Goal: Use online tool/utility: Utilize a website feature to perform a specific function

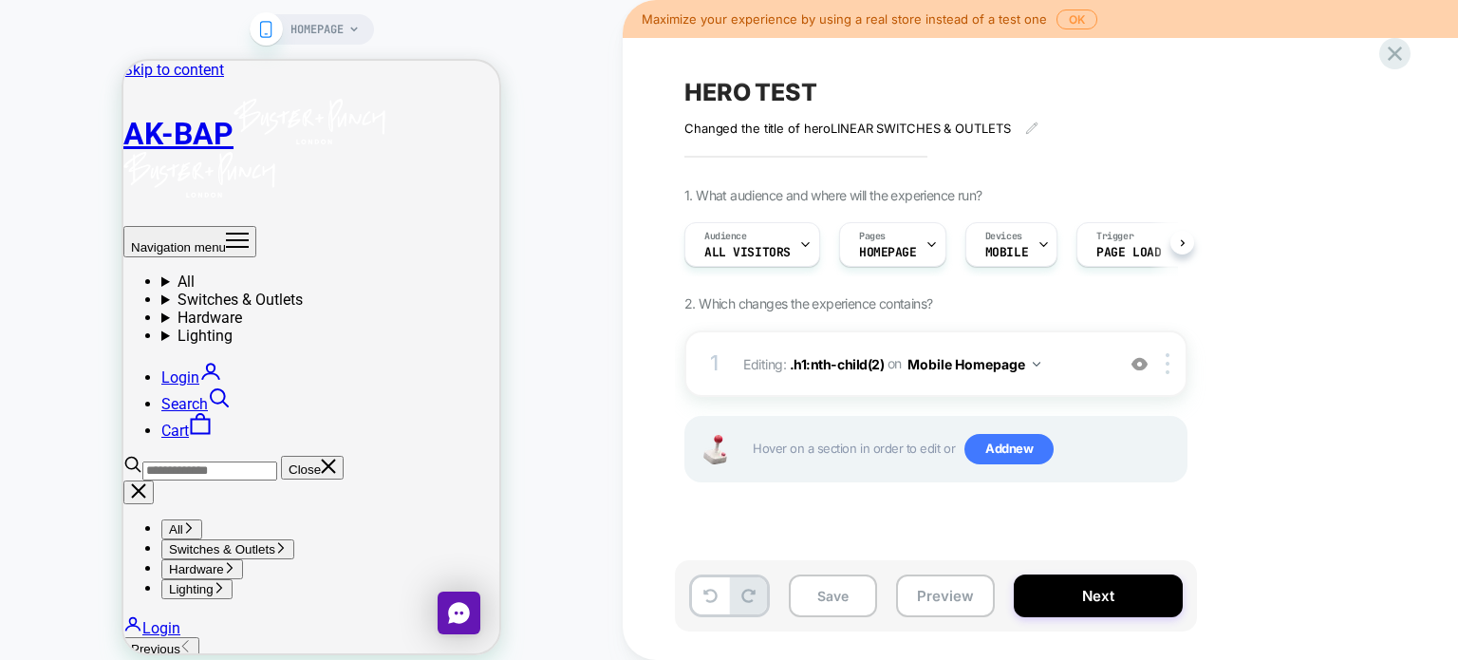
scroll to position [0, 6]
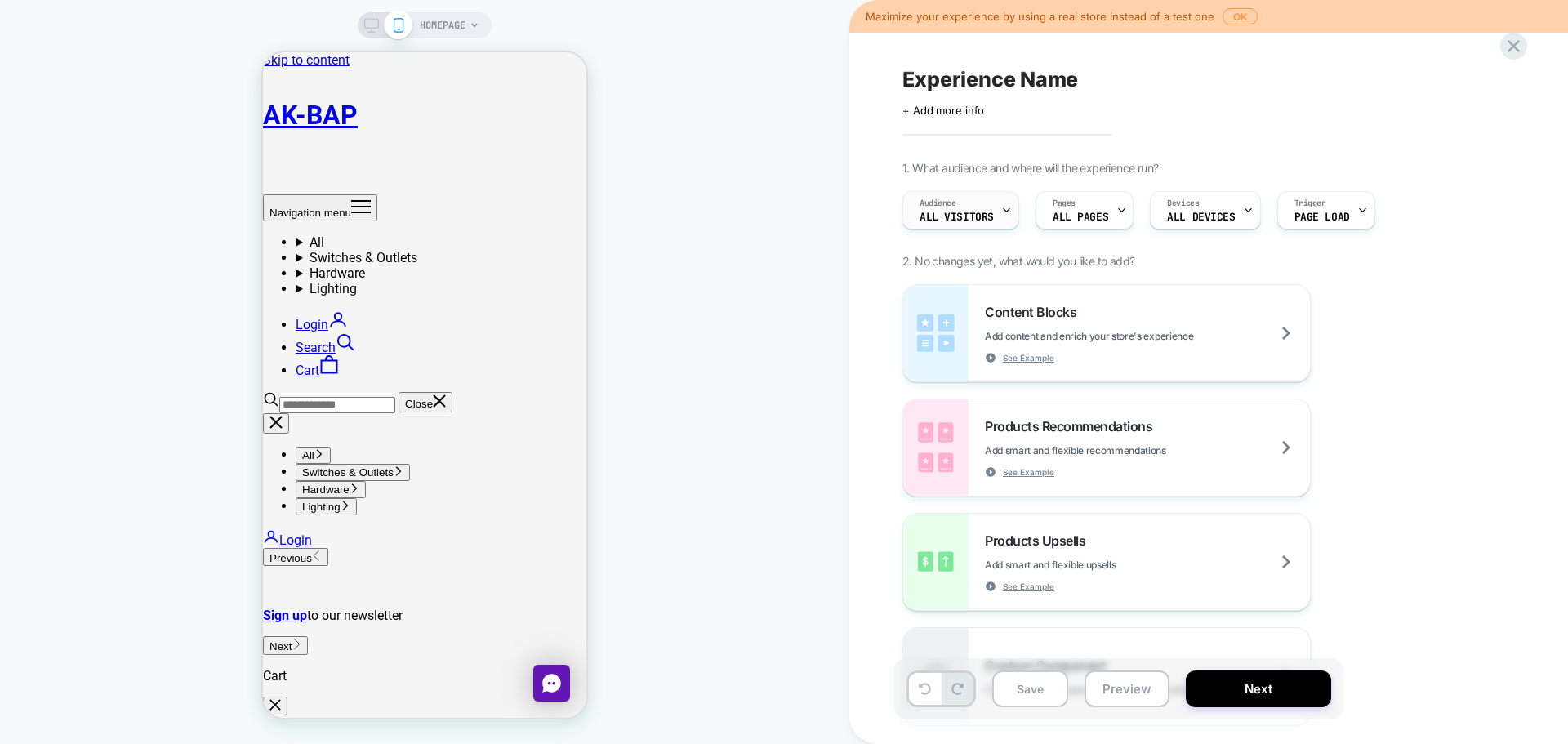
click at [999, 220] on div "Audience All Visitors" at bounding box center [957, 210] width 107 height 37
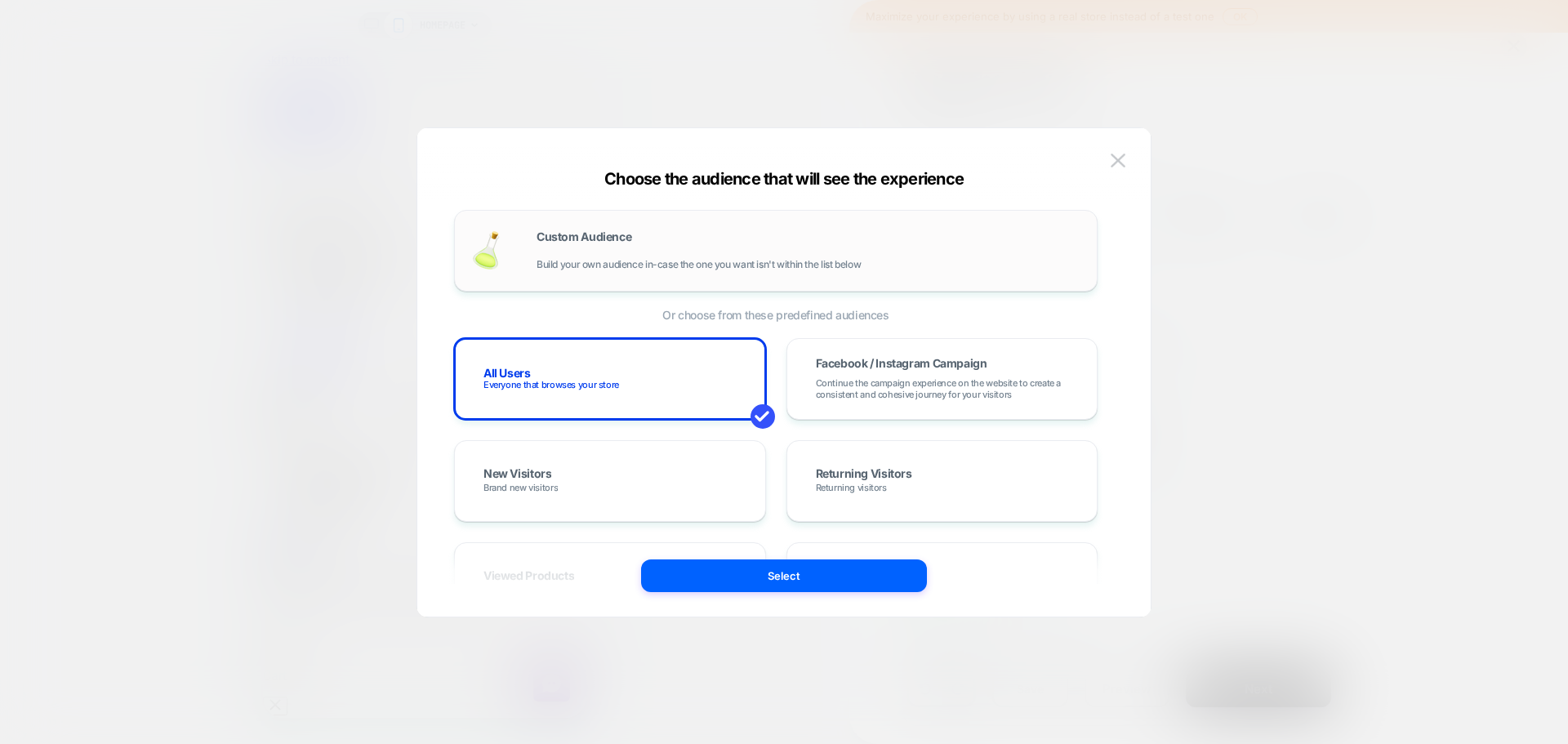
click at [713, 257] on div "Custom Audience Build your own audience in-case the one you want isn't within t…" at bounding box center [809, 251] width 544 height 40
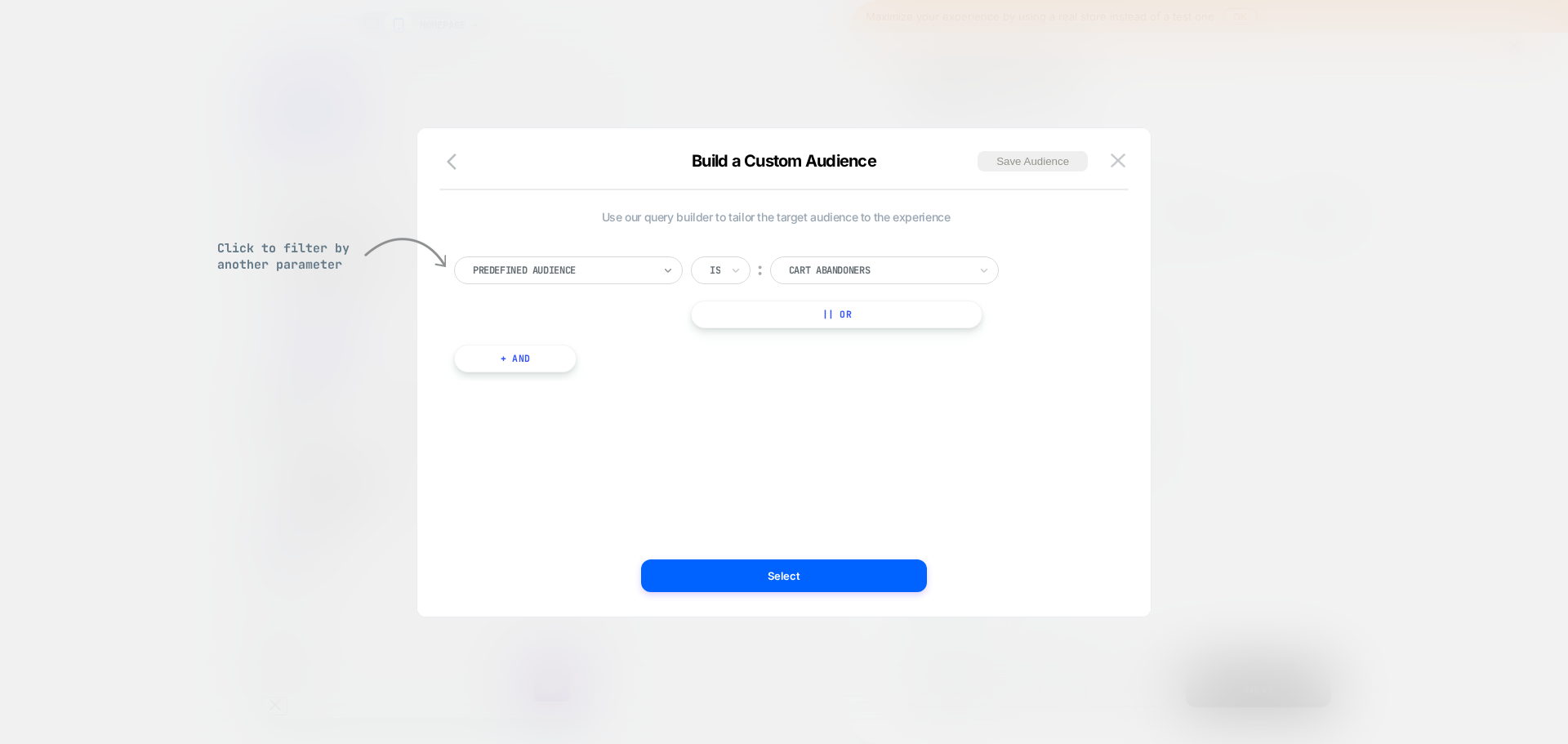
click at [664, 277] on icon at bounding box center [668, 270] width 11 height 16
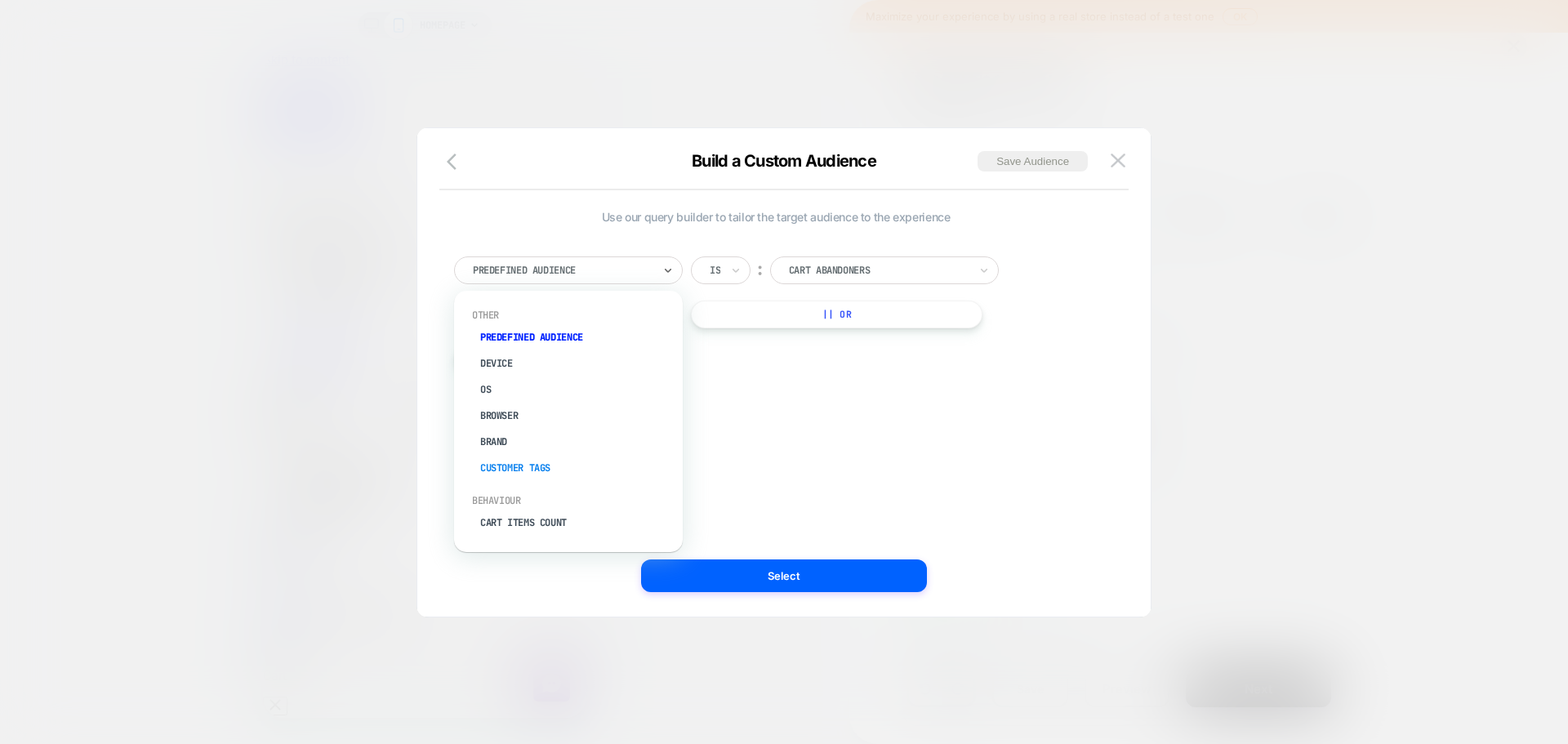
click at [547, 464] on div "Customer Tags" at bounding box center [577, 468] width 213 height 26
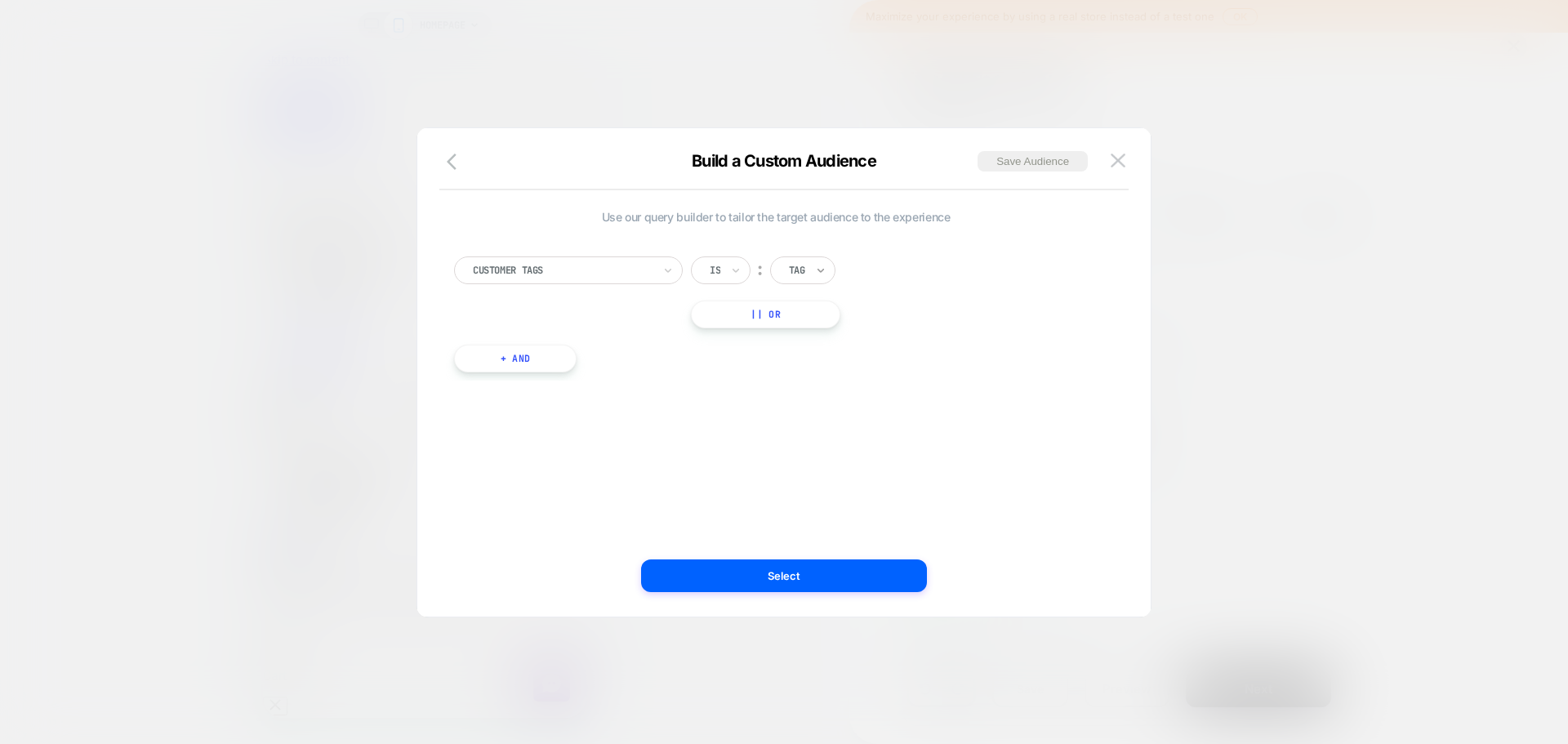
click at [818, 264] on icon at bounding box center [820, 270] width 11 height 16
click at [731, 270] on icon at bounding box center [736, 270] width 11 height 16
click at [867, 282] on div "Customer Tags option Is focused, 1 of 2. 2 results available. Use Up and Down t…" at bounding box center [776, 292] width 644 height 72
click at [445, 163] on button "button" at bounding box center [456, 163] width 29 height 24
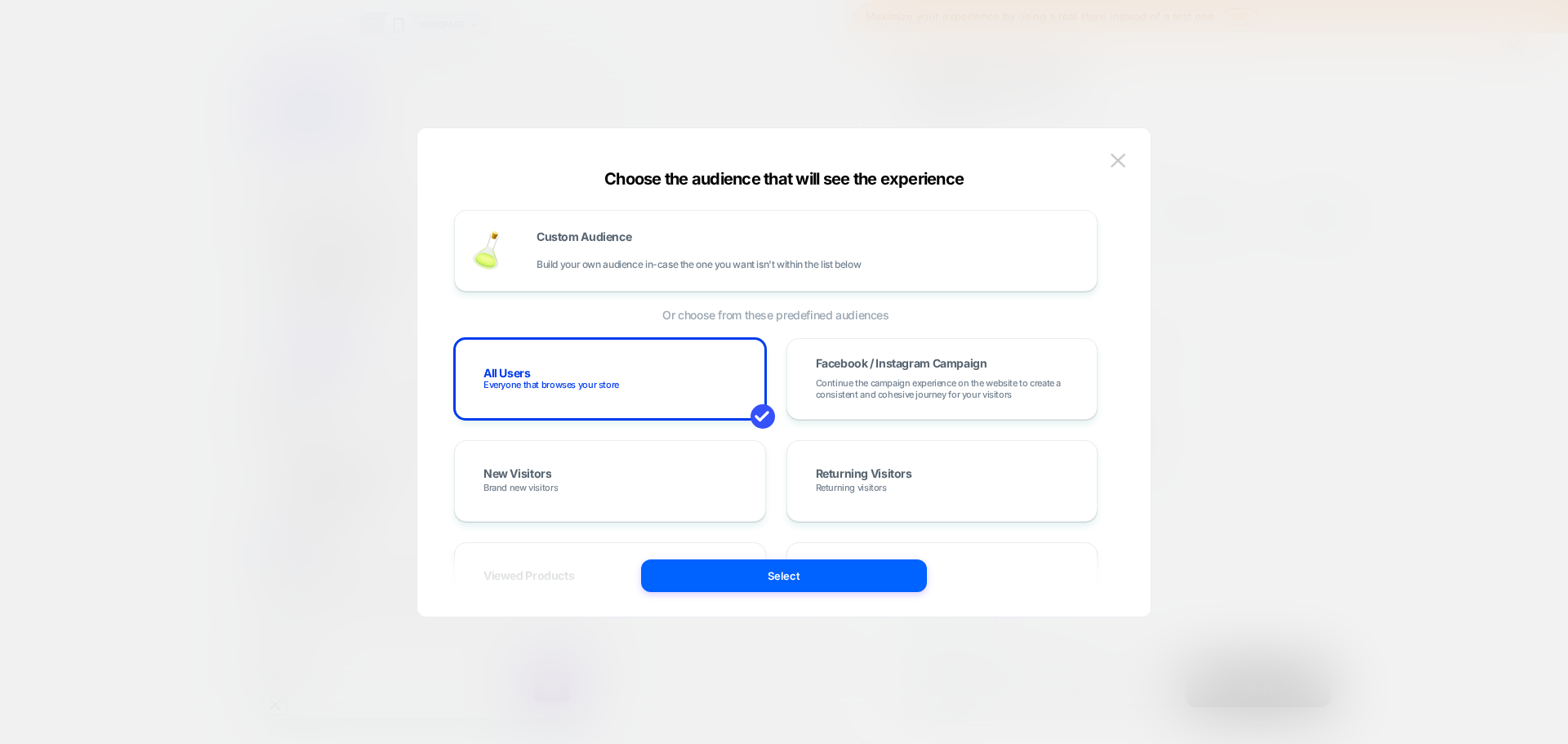
click at [1105, 158] on div "Custom Audience Build your own audience in-case the one you want isn't within t…" at bounding box center [783, 380] width 684 height 472
click at [1112, 159] on img at bounding box center [1118, 160] width 15 height 14
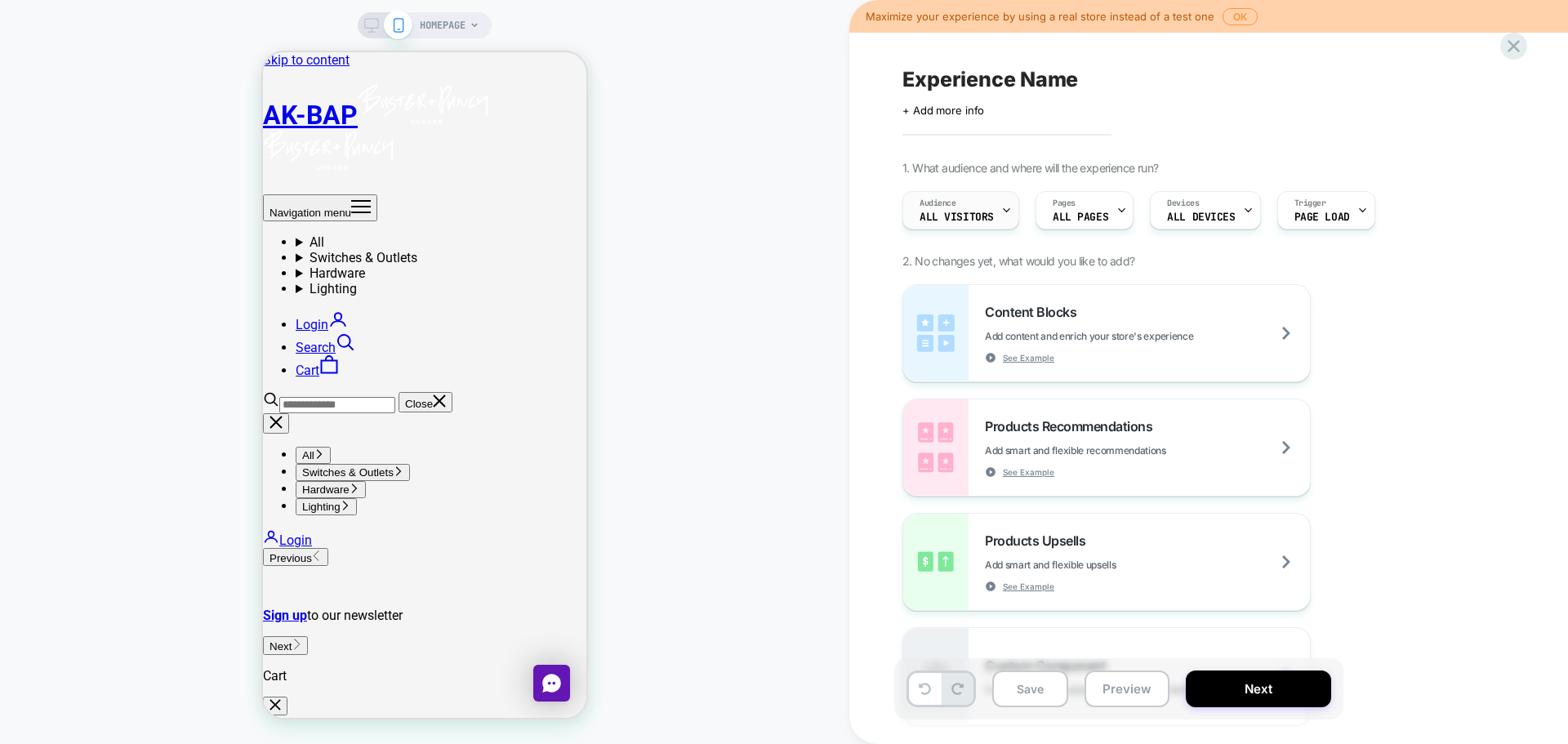
click at [997, 218] on div "Audience All Visitors" at bounding box center [957, 210] width 107 height 37
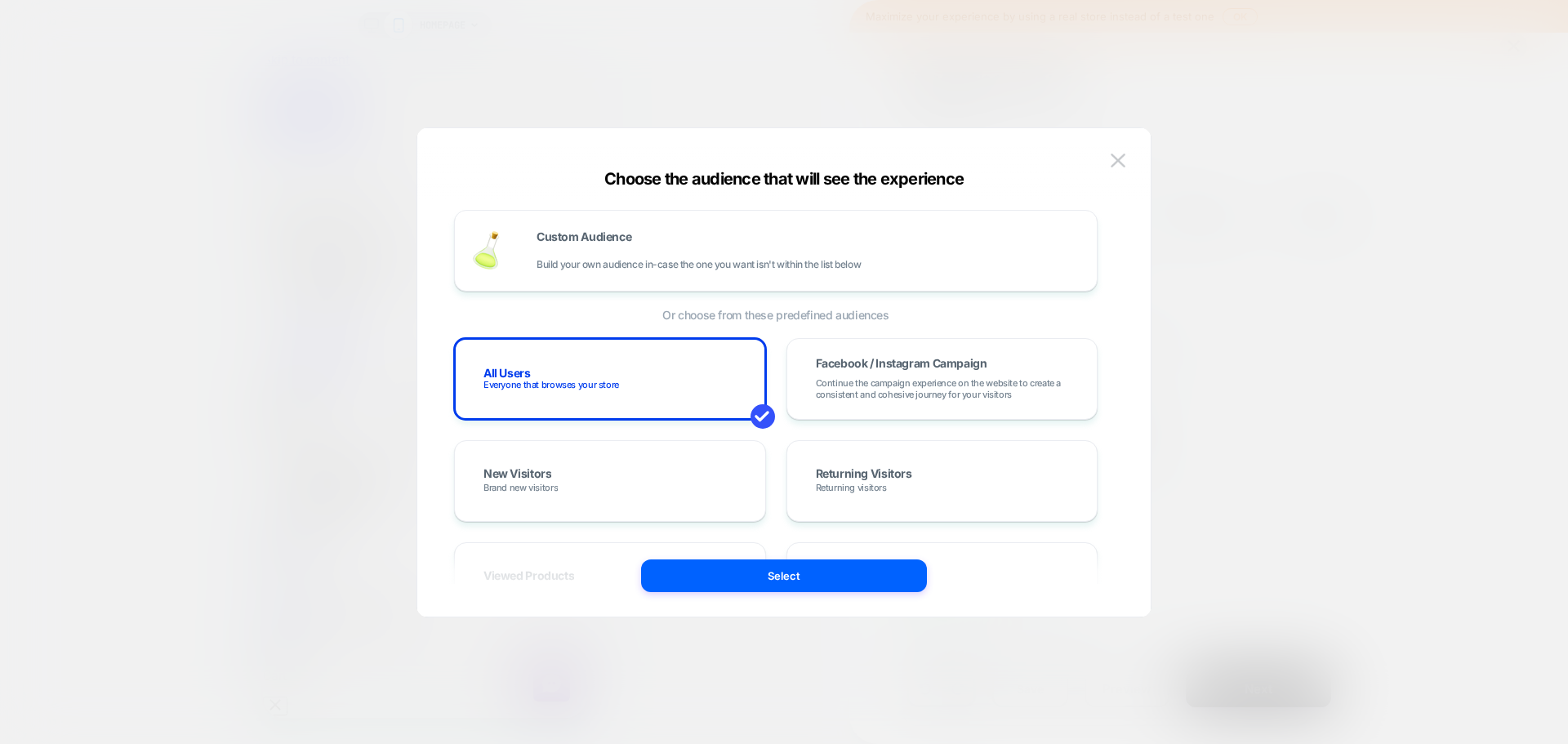
scroll to position [82, 0]
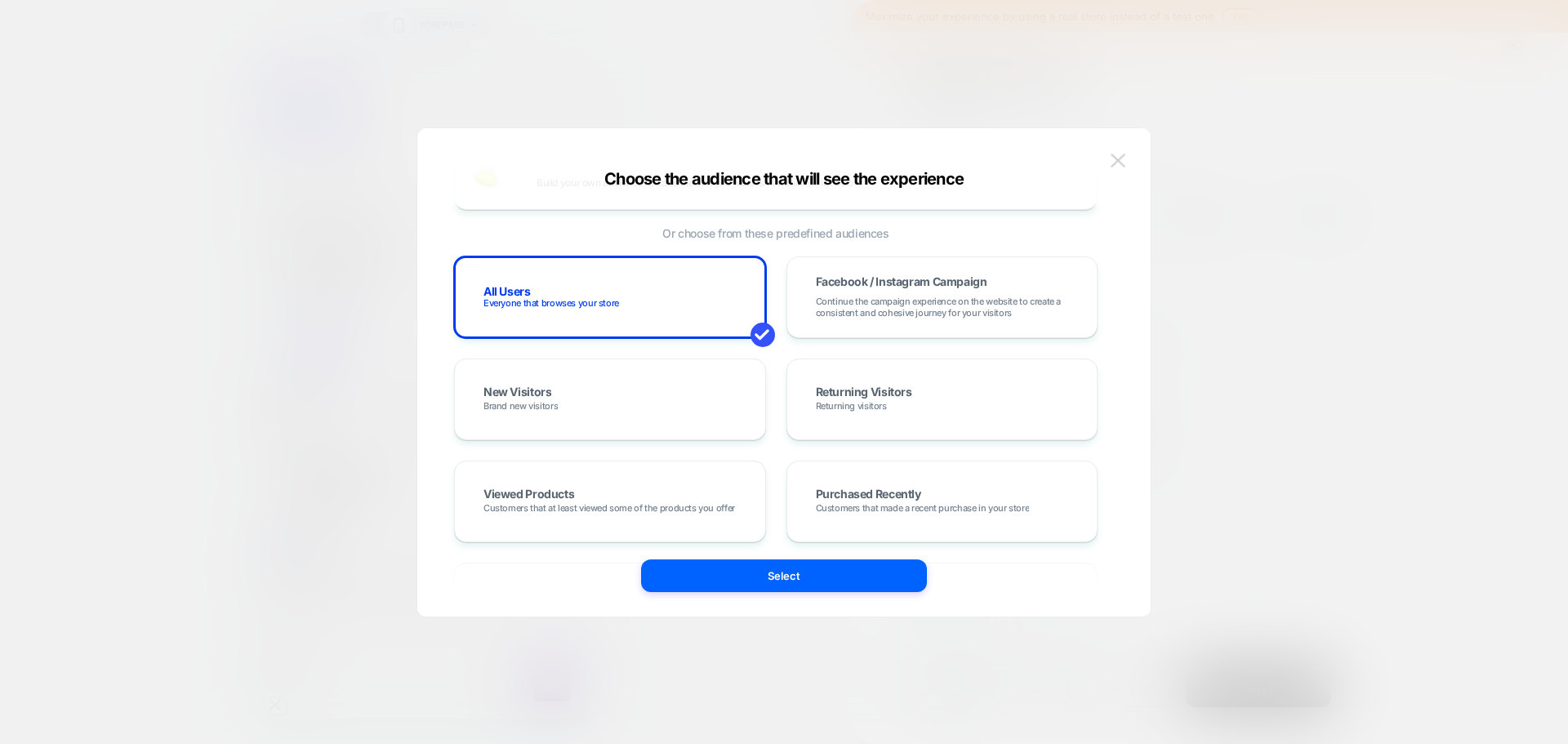
click at [1116, 169] on button at bounding box center [1118, 161] width 24 height 24
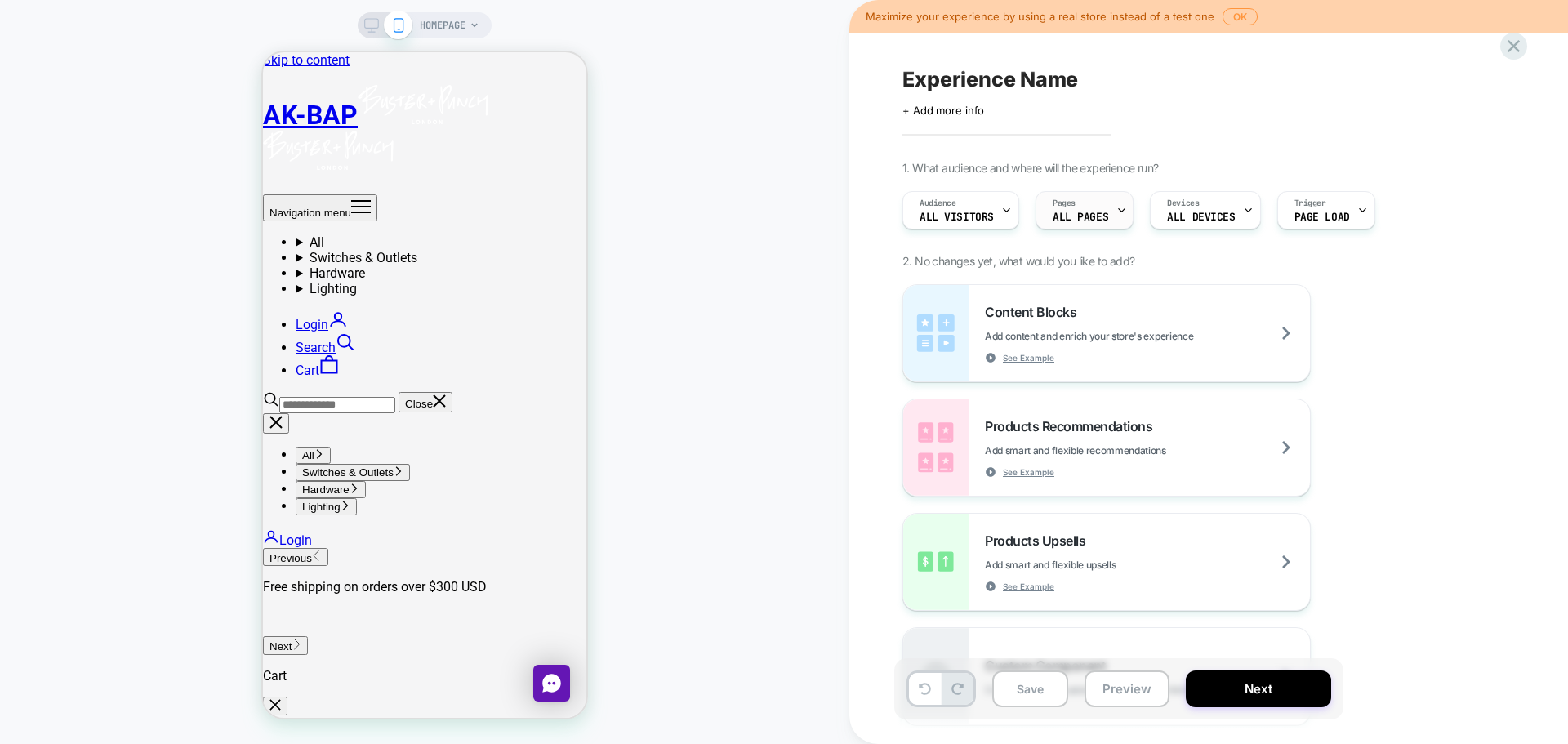
click at [1106, 220] on div "Pages ALL PAGES" at bounding box center [1080, 210] width 89 height 37
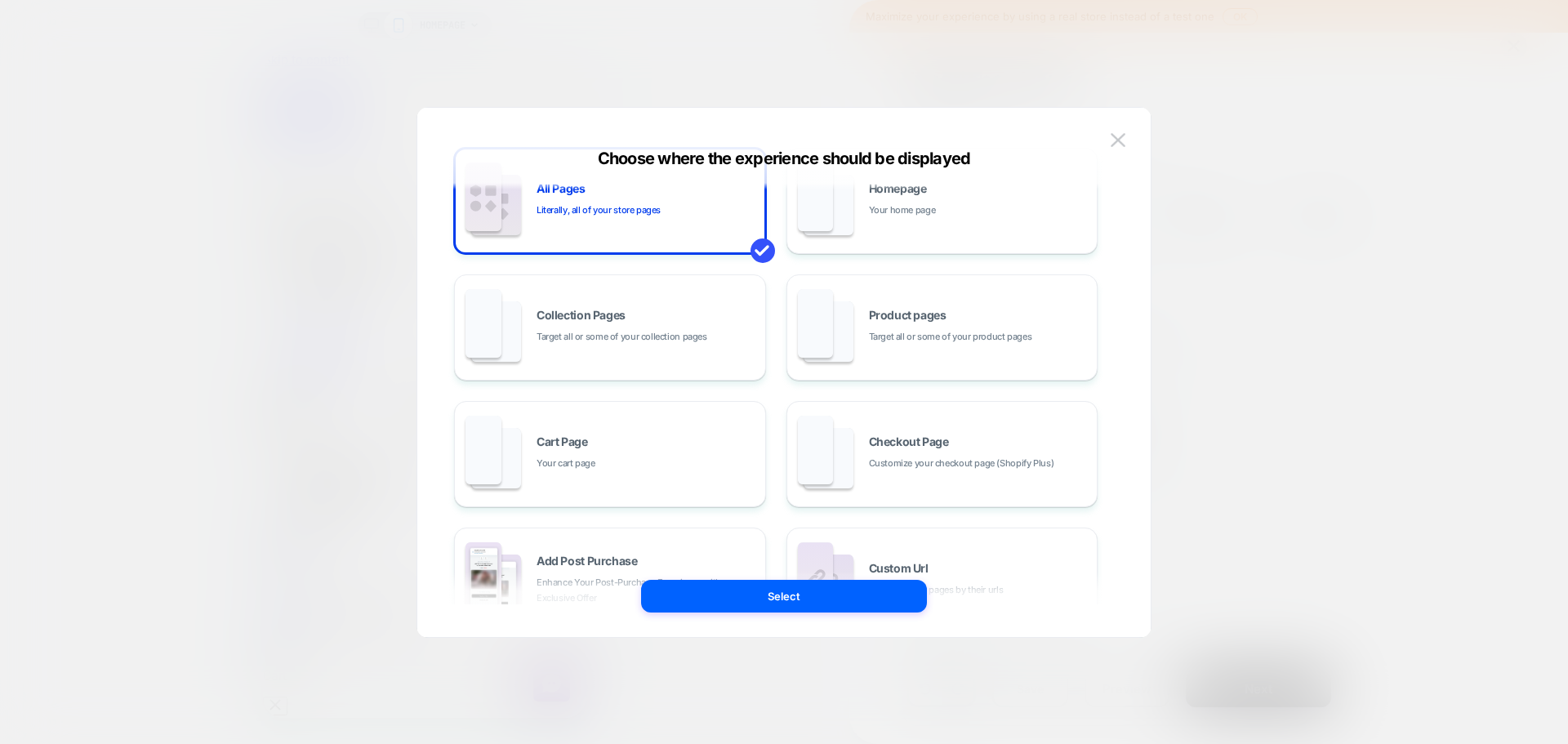
scroll to position [0, 0]
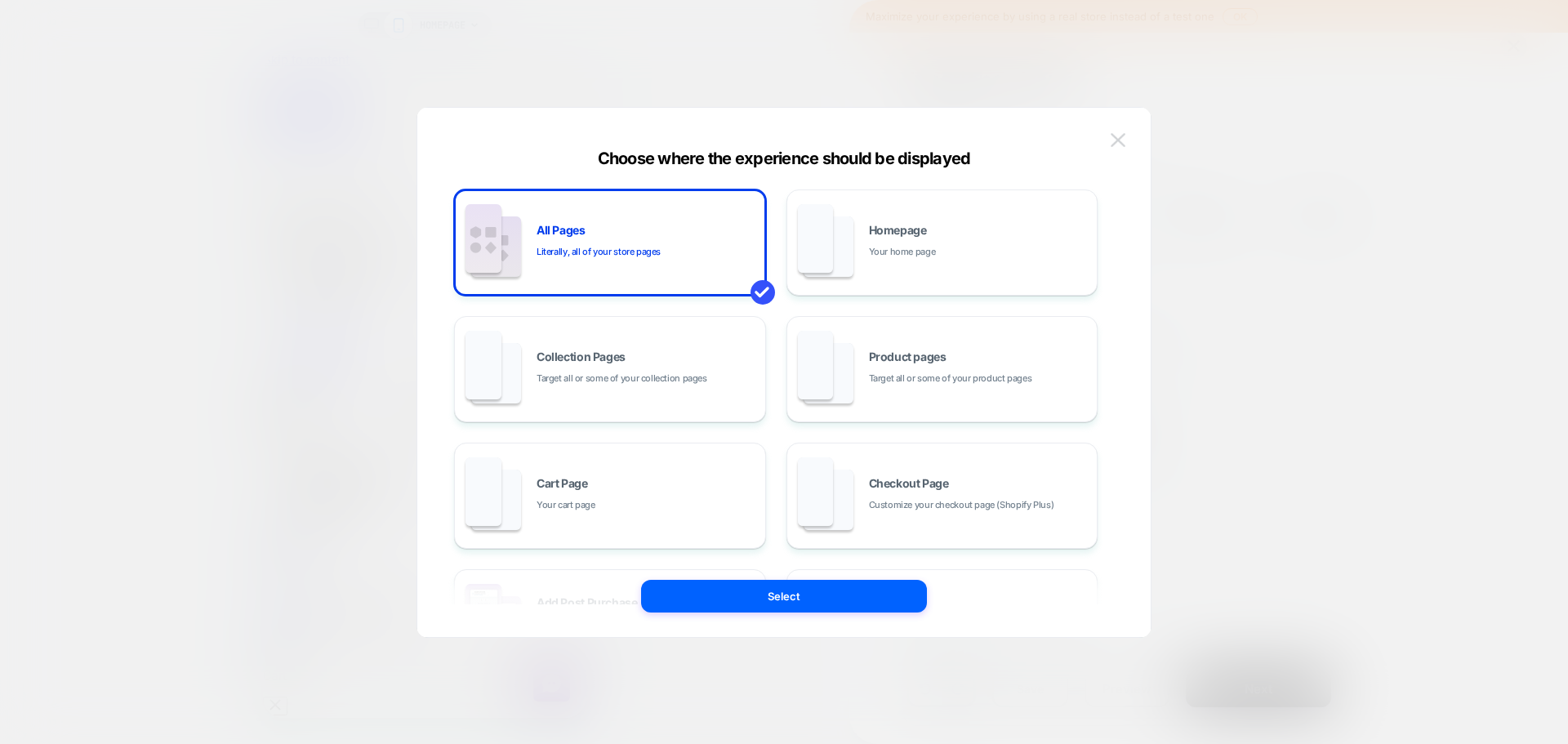
click at [1114, 142] on img at bounding box center [1118, 140] width 15 height 14
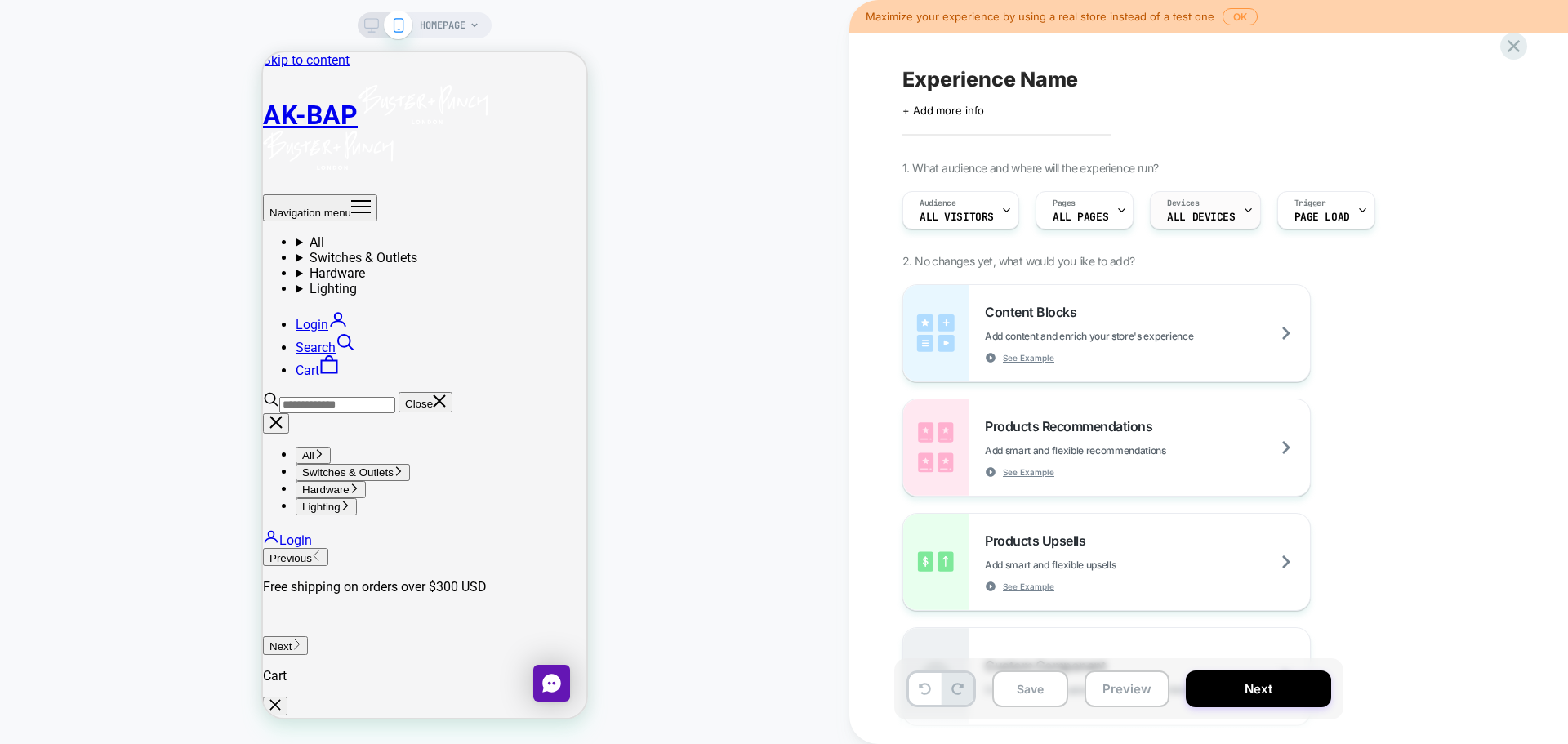
click at [1182, 223] on div "Devices ALL DEVICES" at bounding box center [1201, 210] width 101 height 37
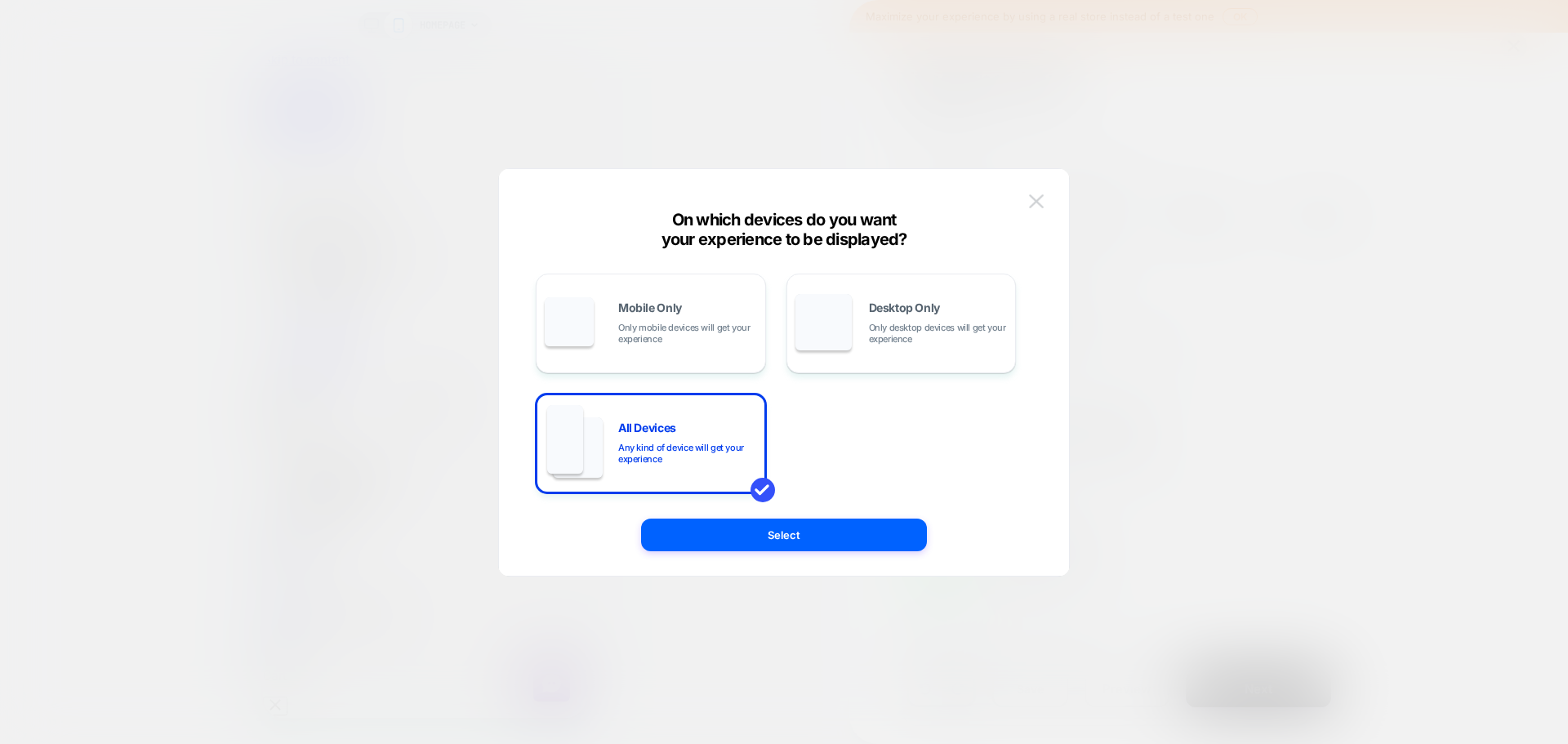
click at [1040, 210] on button at bounding box center [1036, 201] width 24 height 24
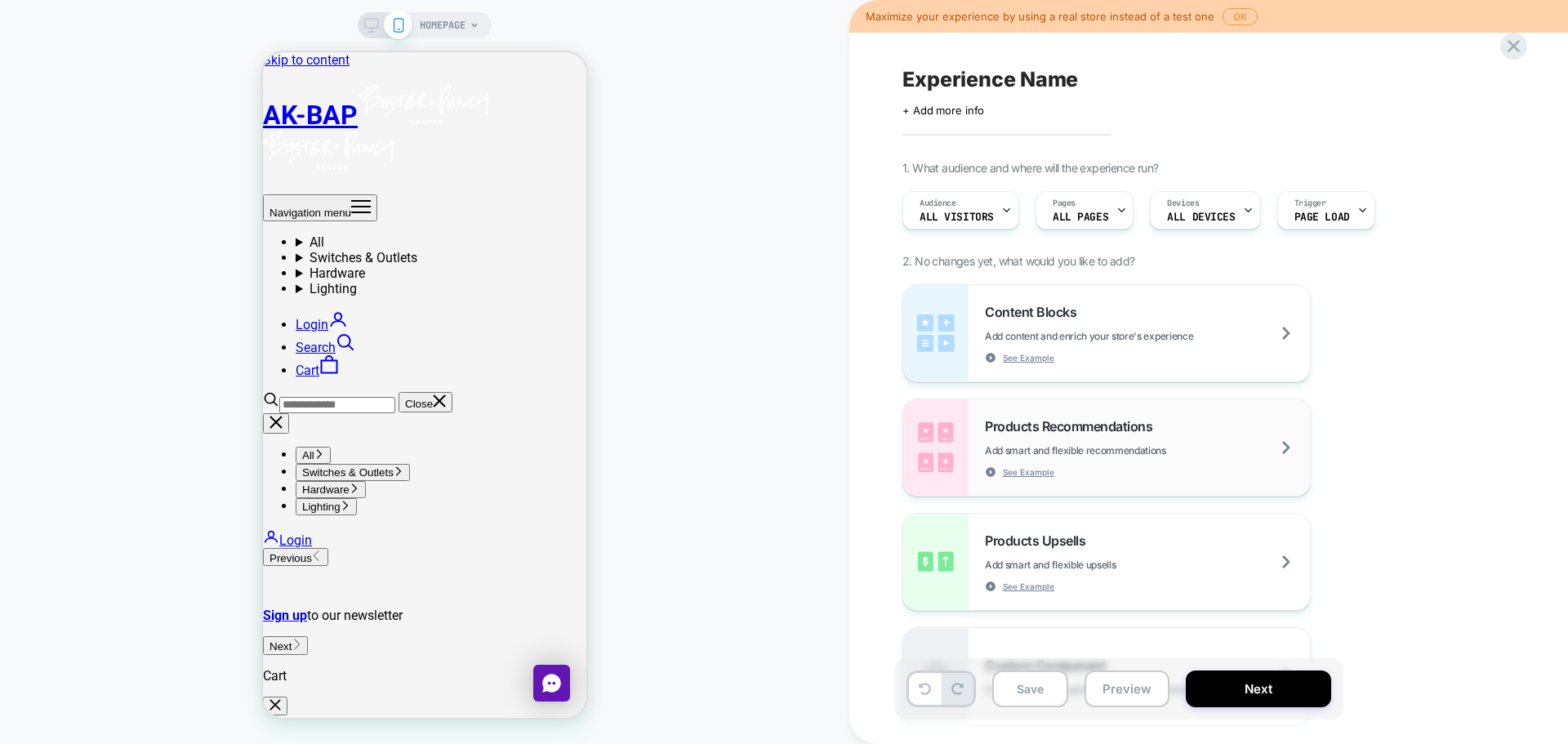
click at [1120, 433] on span "Products Recommendations" at bounding box center [1073, 426] width 176 height 16
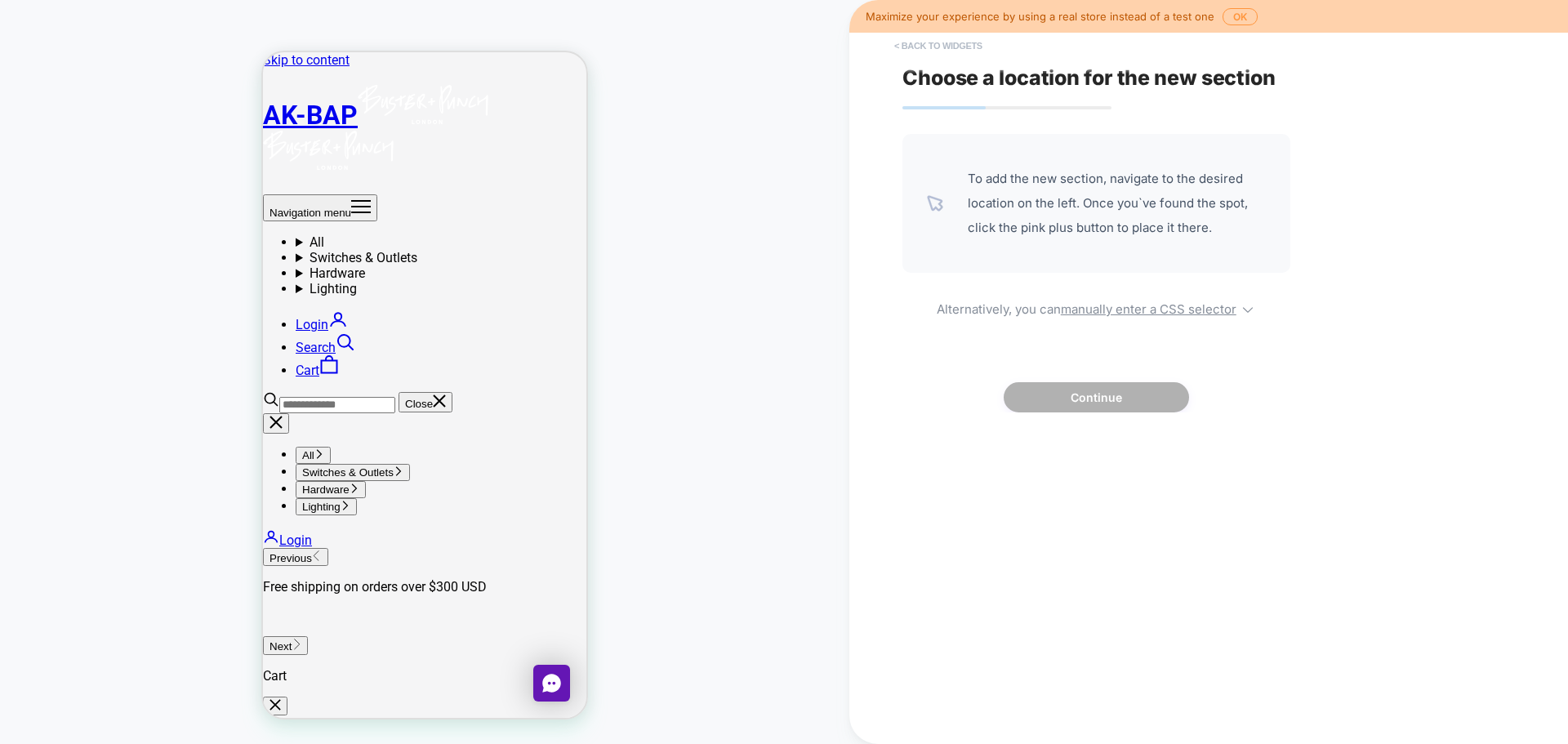
click at [923, 43] on button "< Back to widgets" at bounding box center [938, 46] width 104 height 26
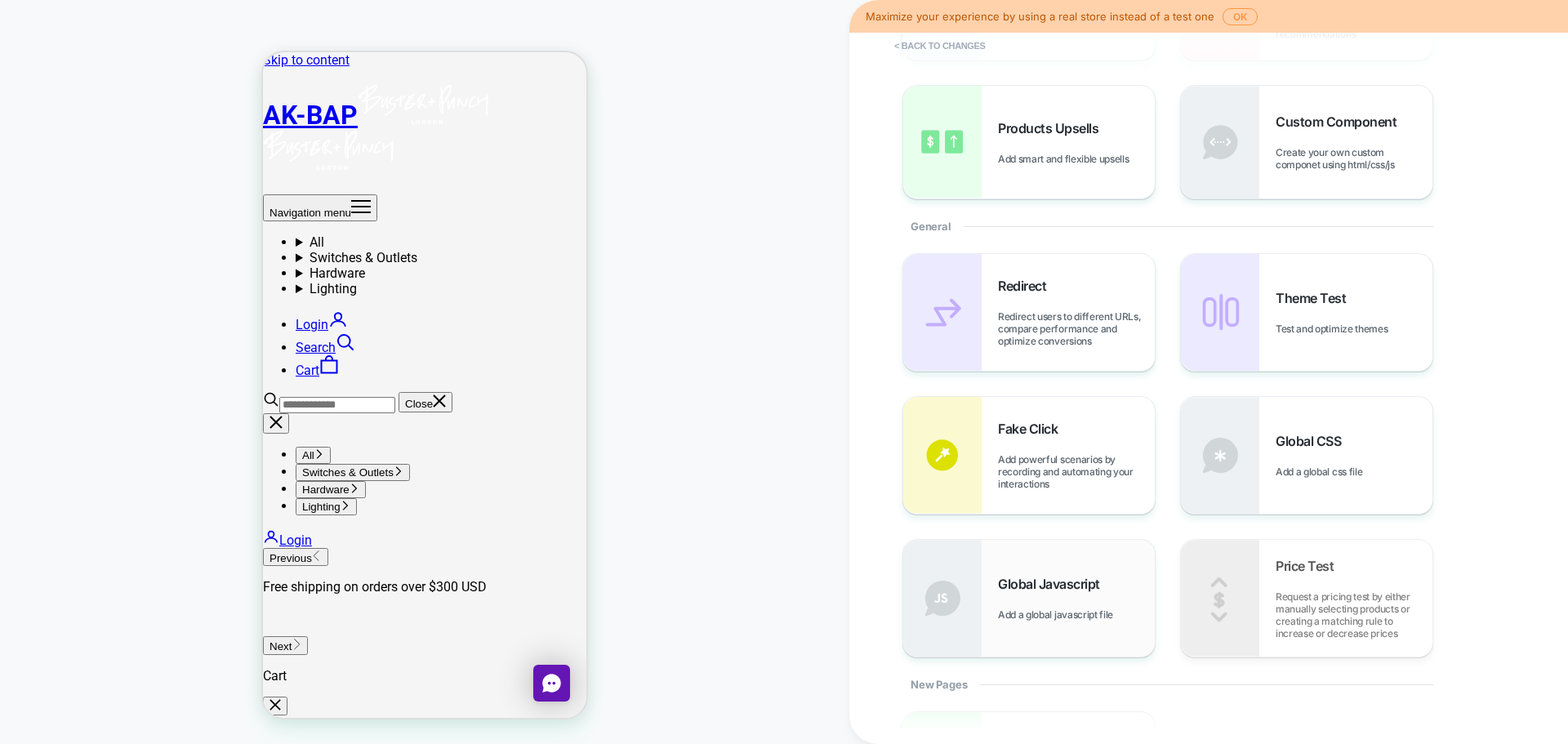
scroll to position [245, 0]
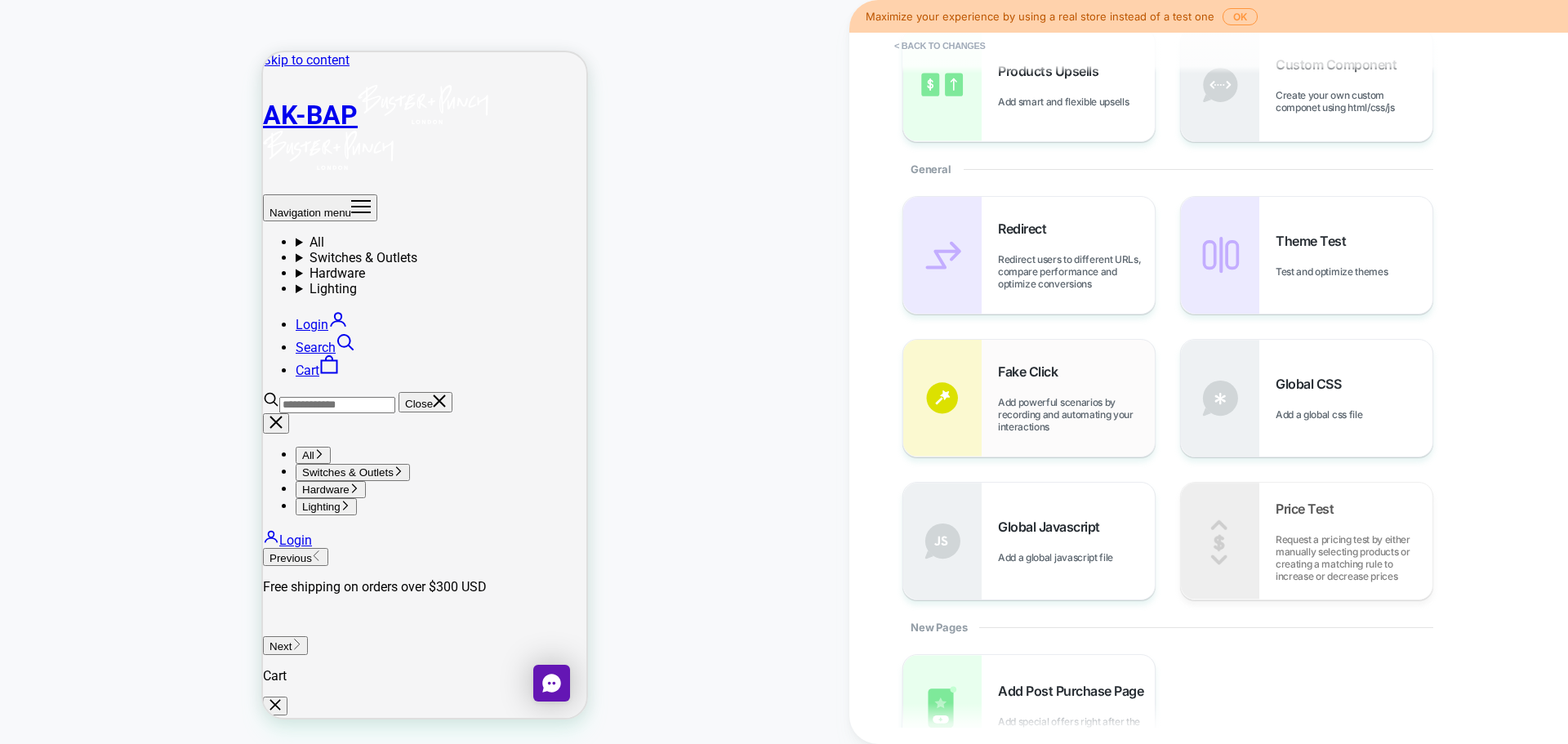
click at [1058, 421] on span "Add powerful scenarios by recording and automating your interactions" at bounding box center [1077, 414] width 157 height 37
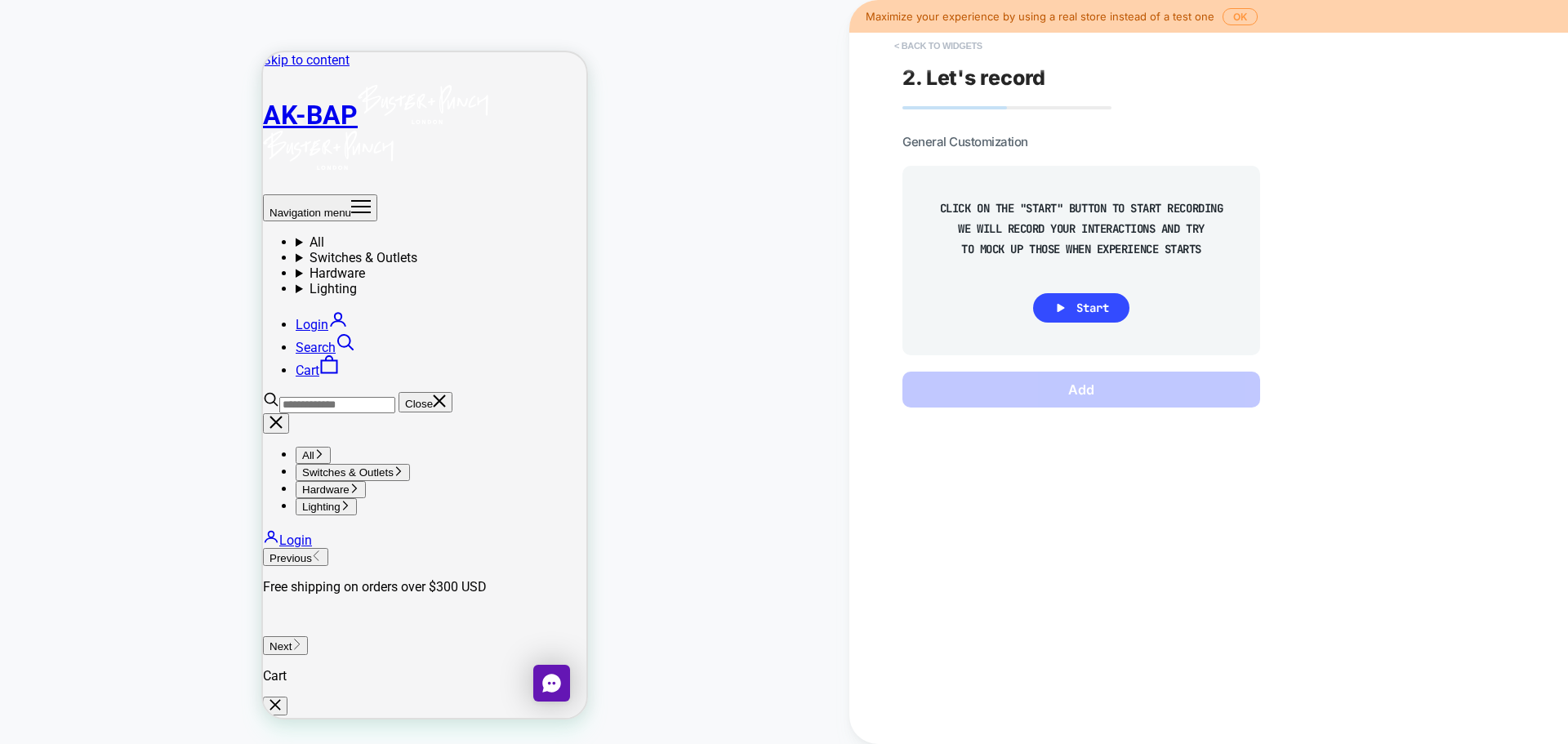
click at [908, 42] on button "< Back to widgets" at bounding box center [938, 46] width 104 height 26
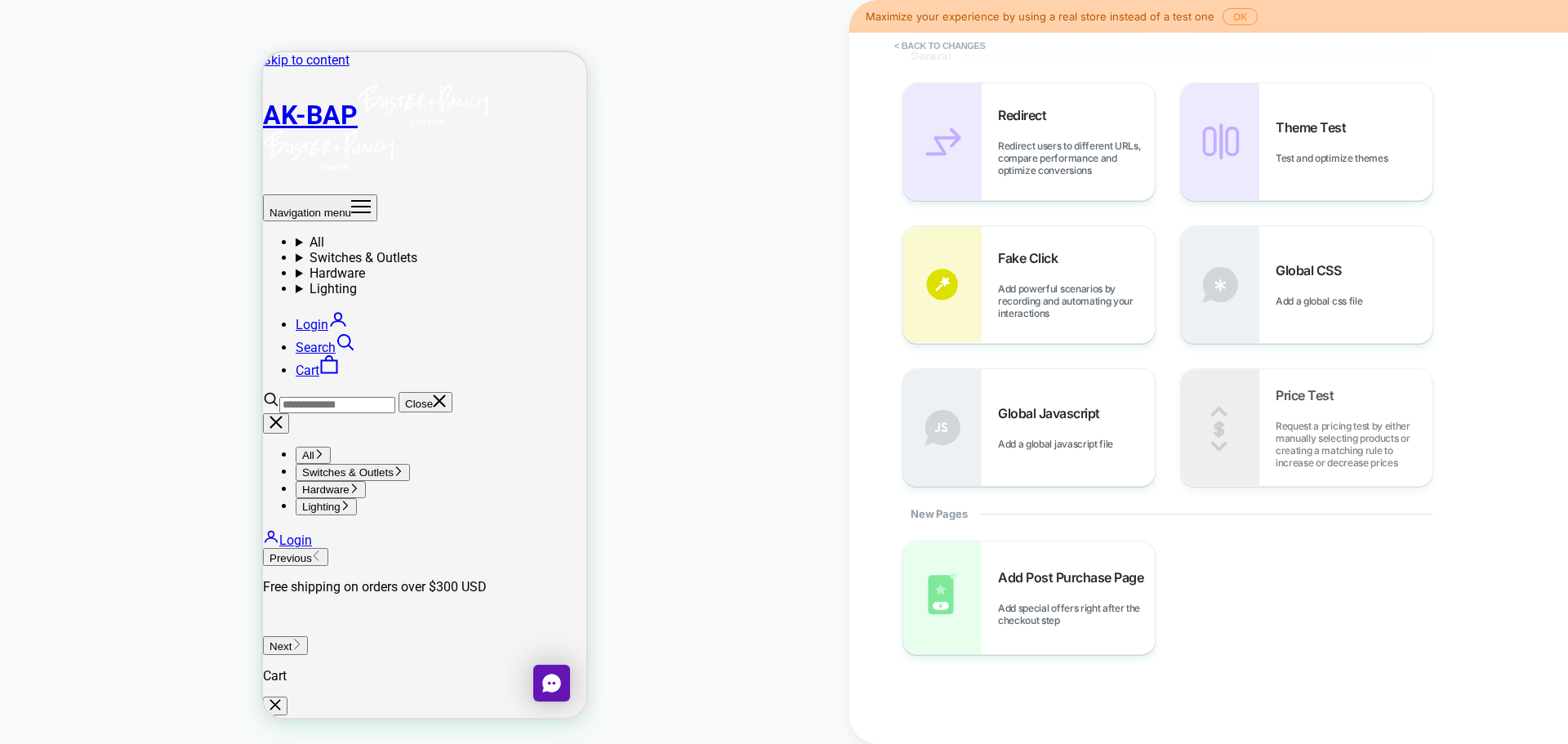
scroll to position [253, 0]
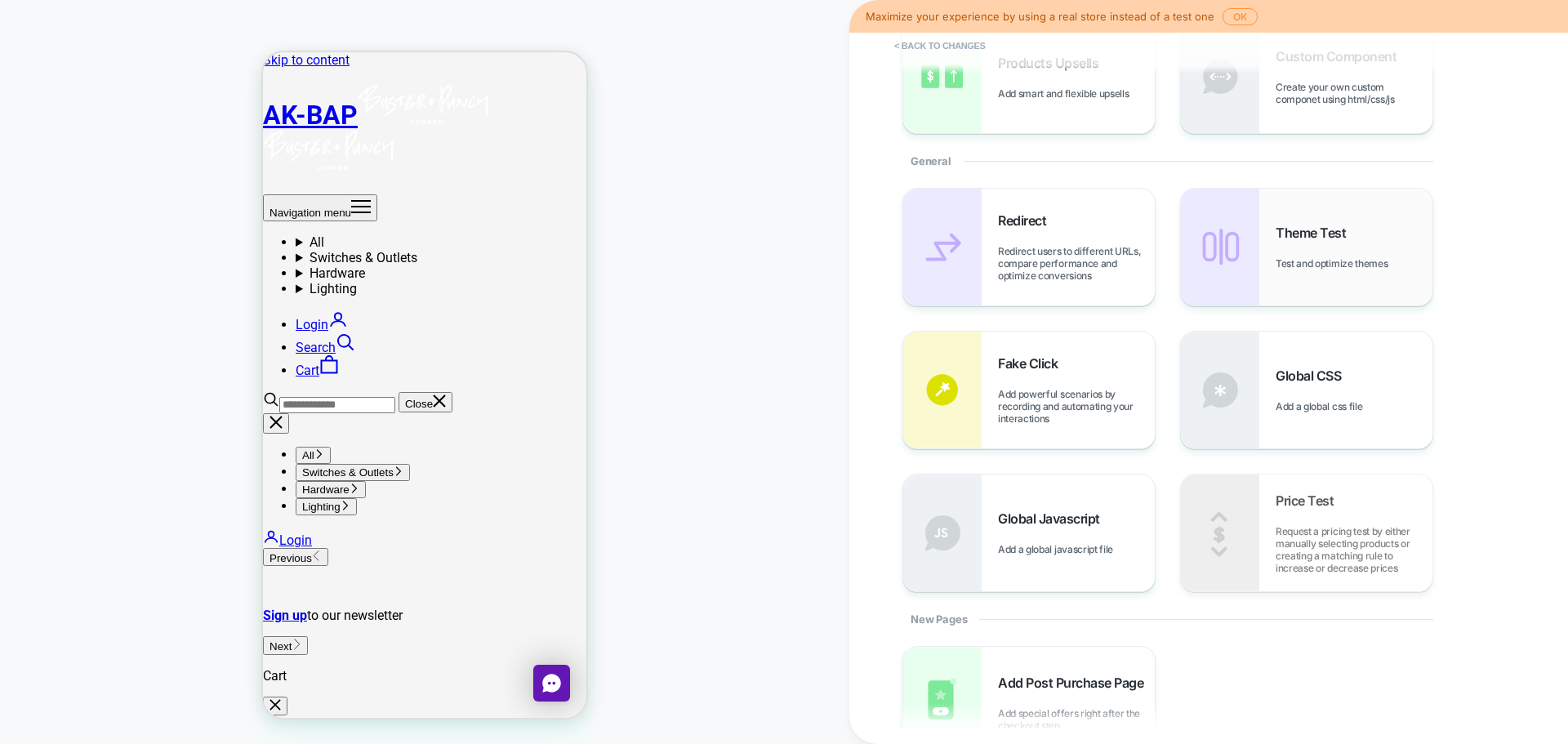
click at [1315, 271] on div "Theme Test Test and optimize themes" at bounding box center [1306, 247] width 251 height 117
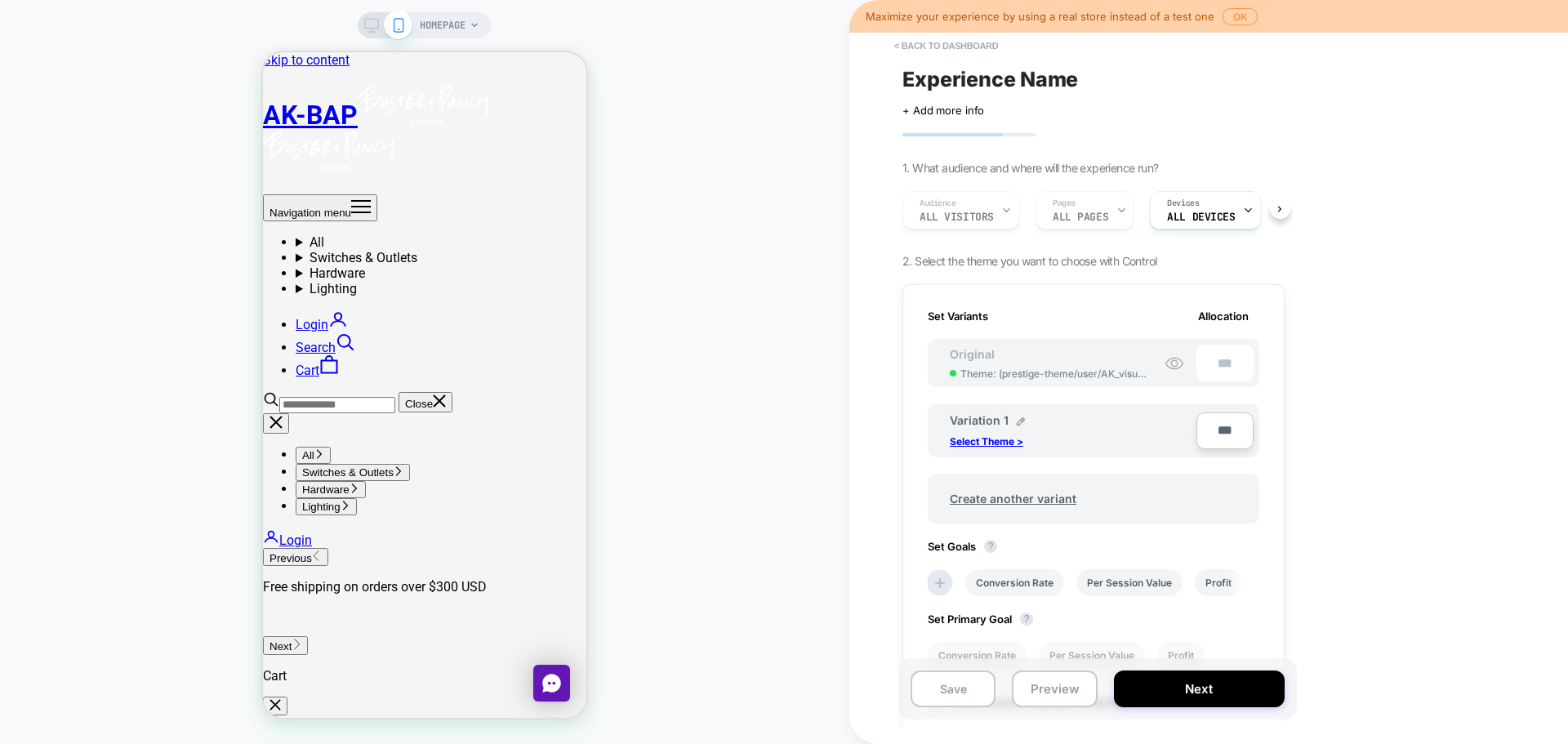
scroll to position [82, 0]
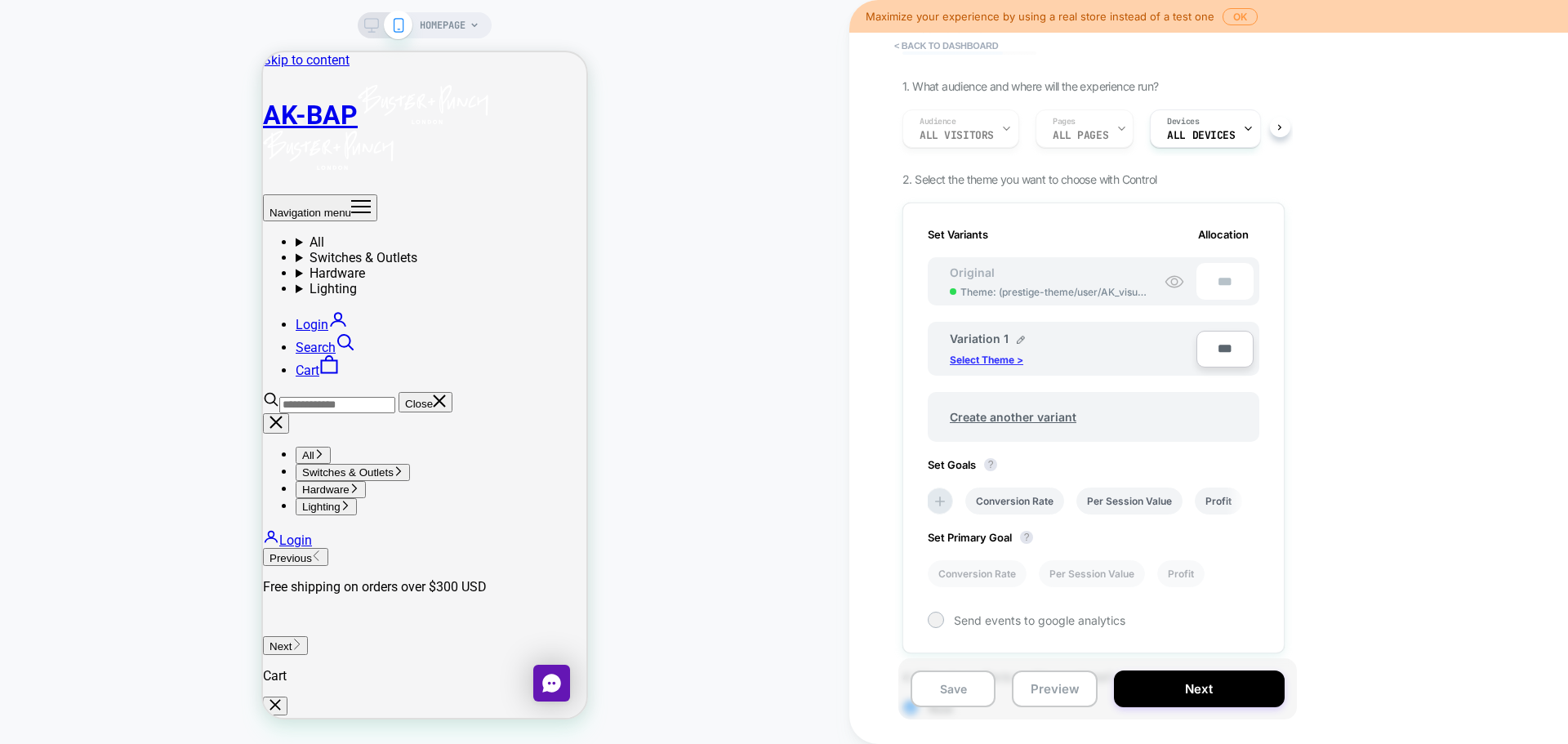
click at [1014, 358] on p "Select Theme >" at bounding box center [986, 360] width 73 height 12
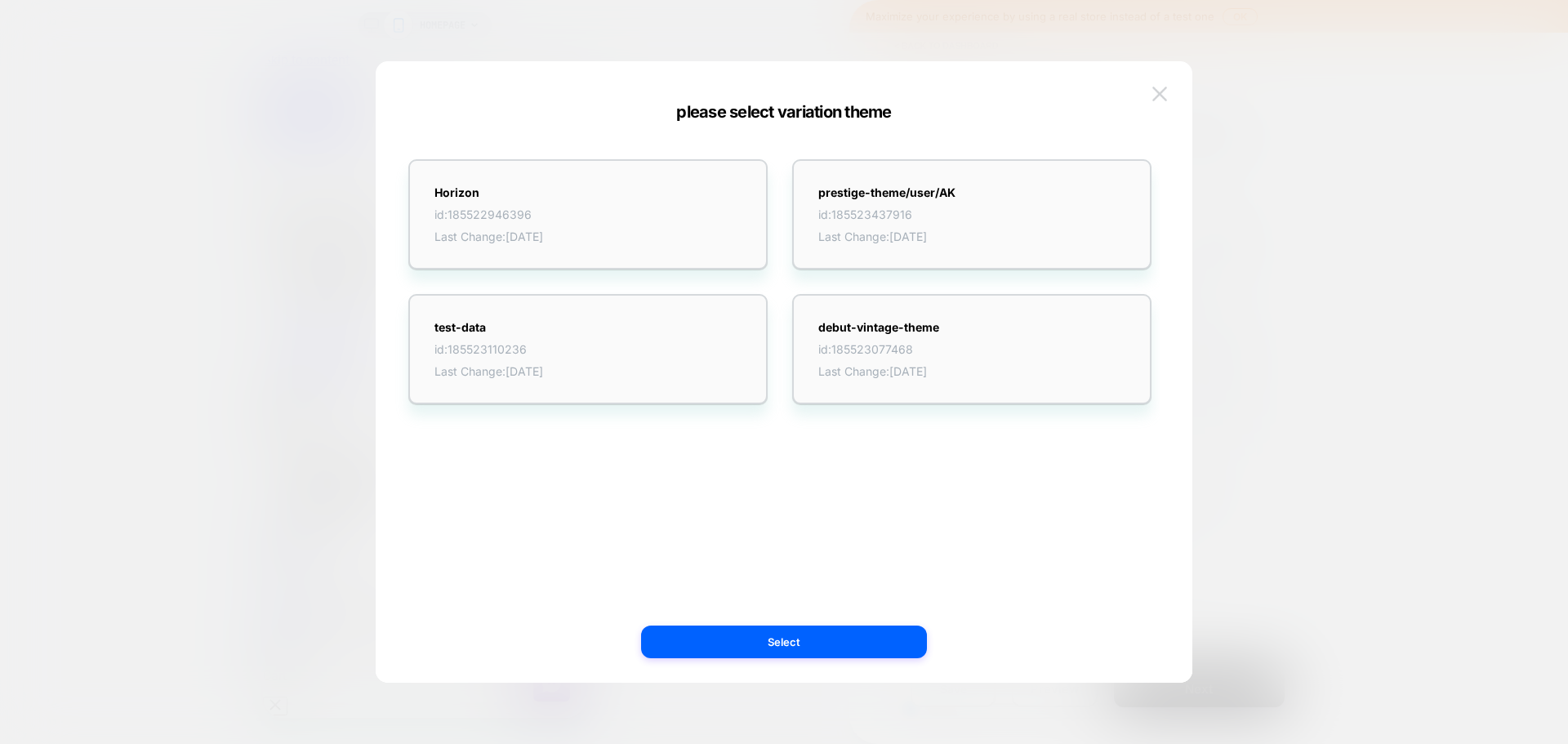
click at [1165, 90] on img at bounding box center [1159, 94] width 15 height 14
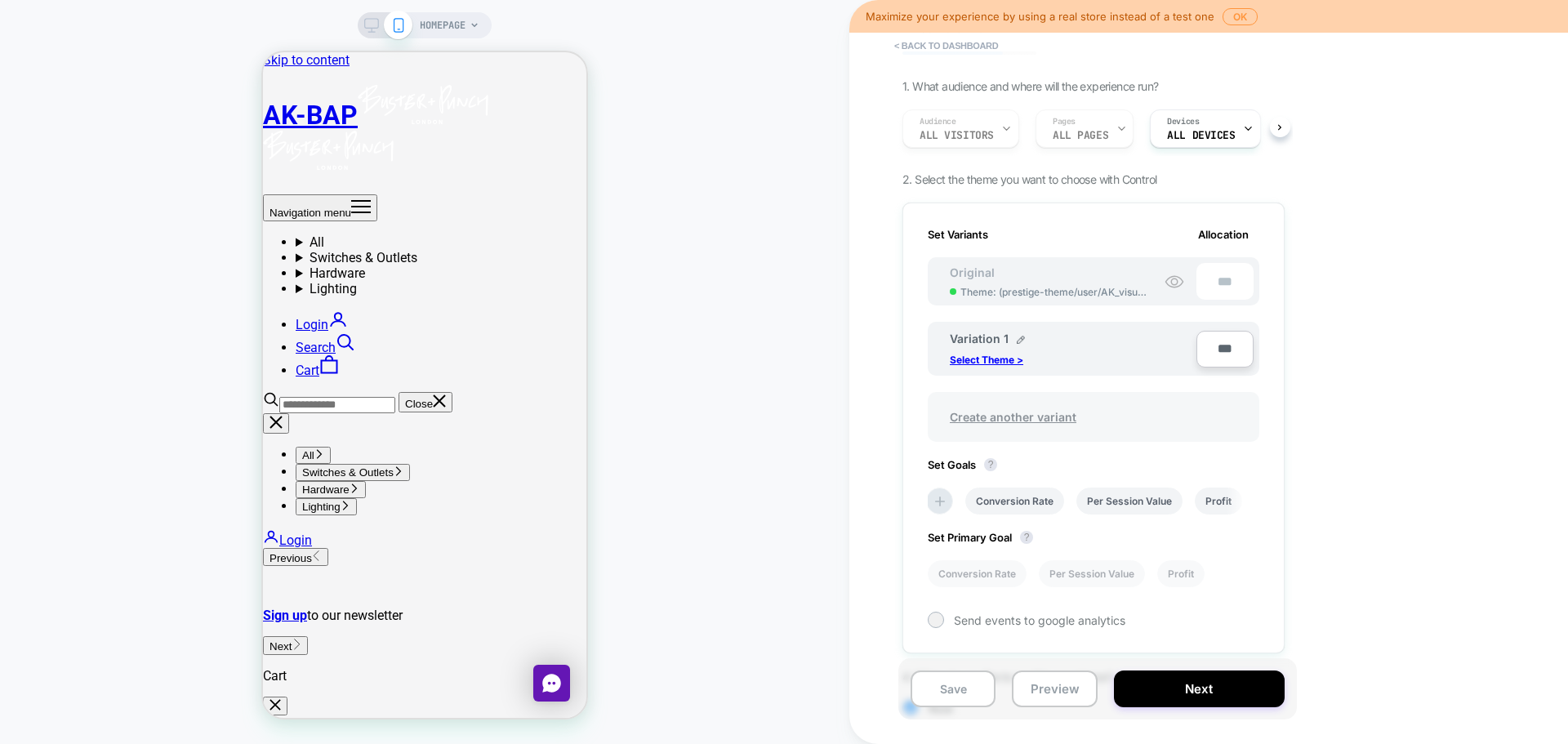
scroll to position [163, 0]
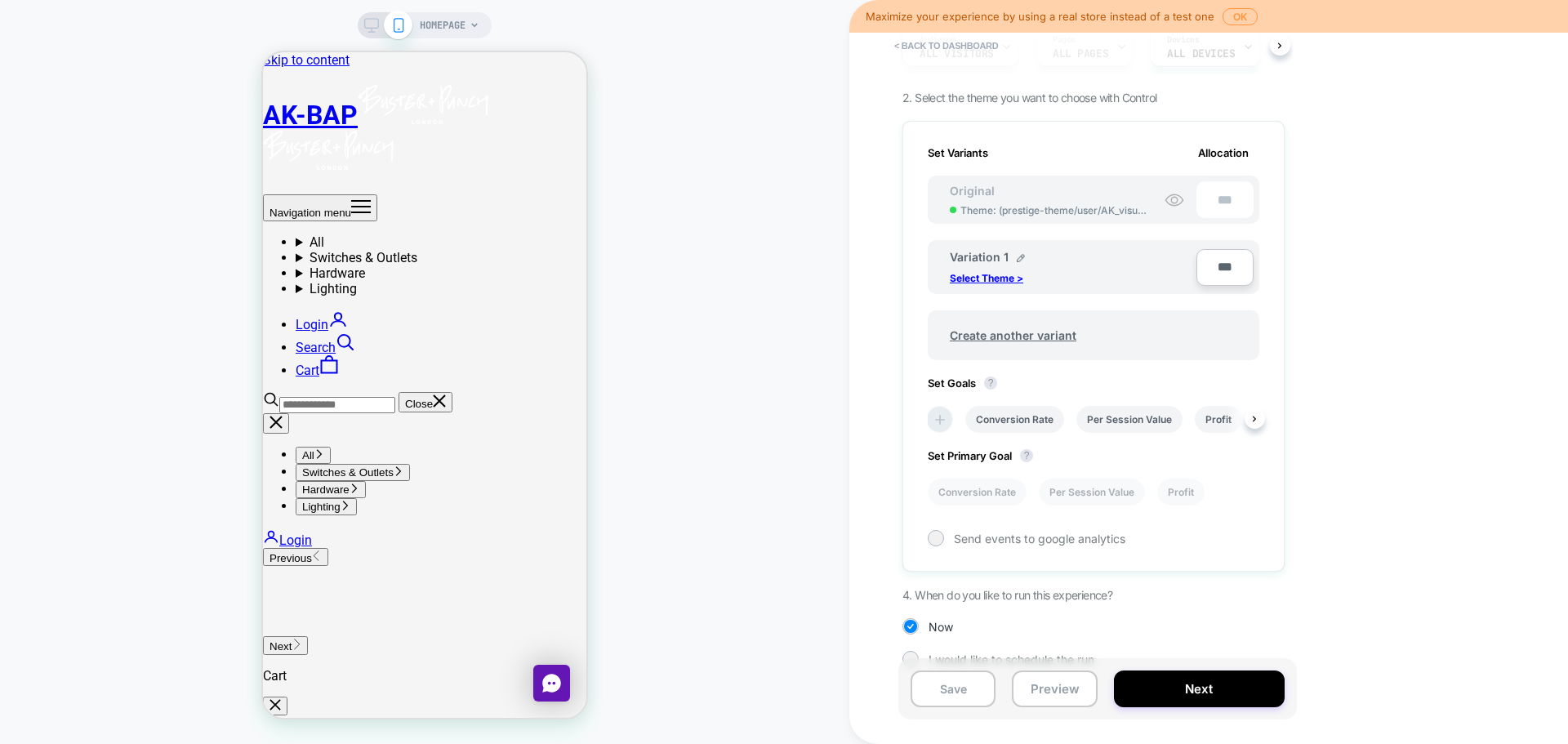
click at [939, 417] on icon at bounding box center [940, 419] width 16 height 16
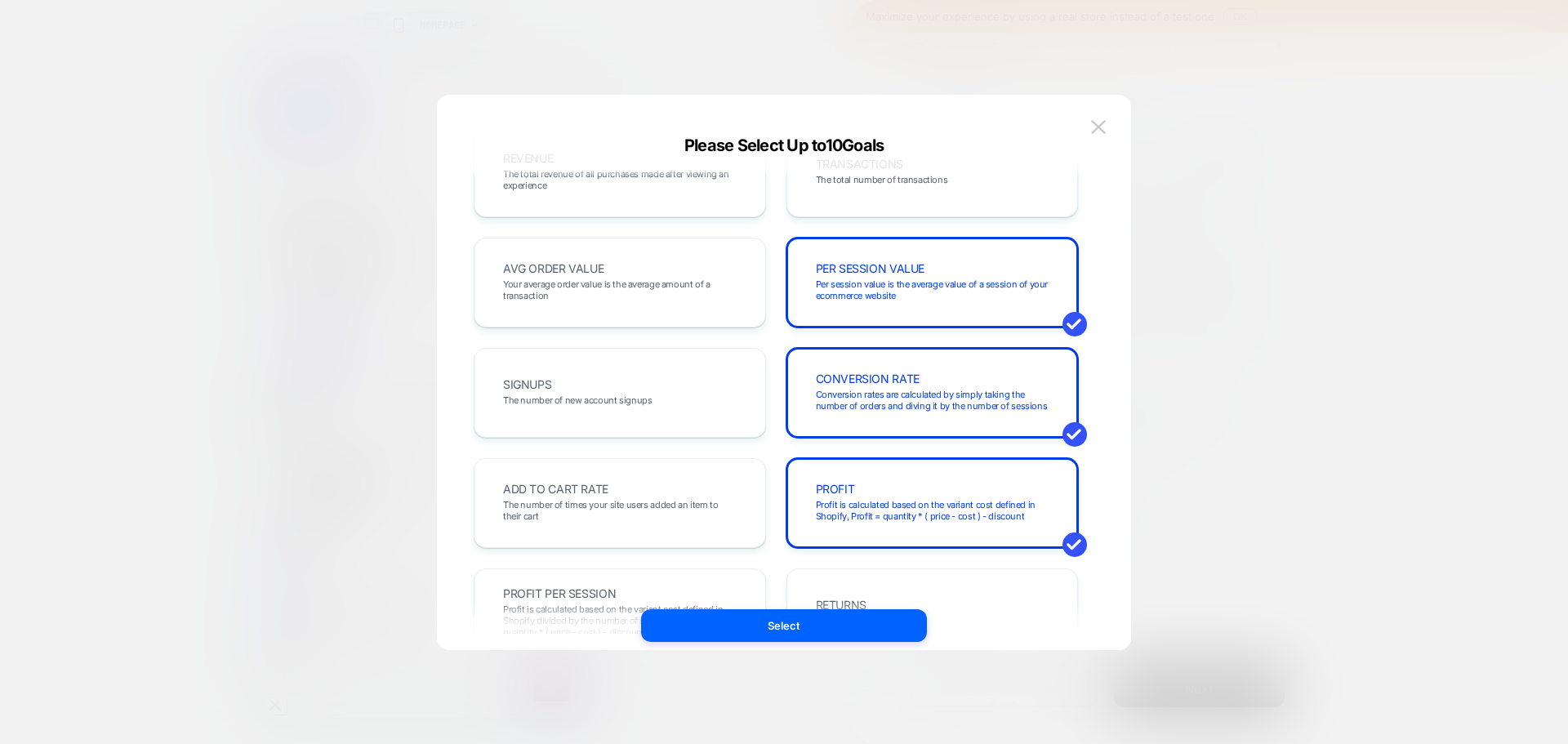
scroll to position [0, 0]
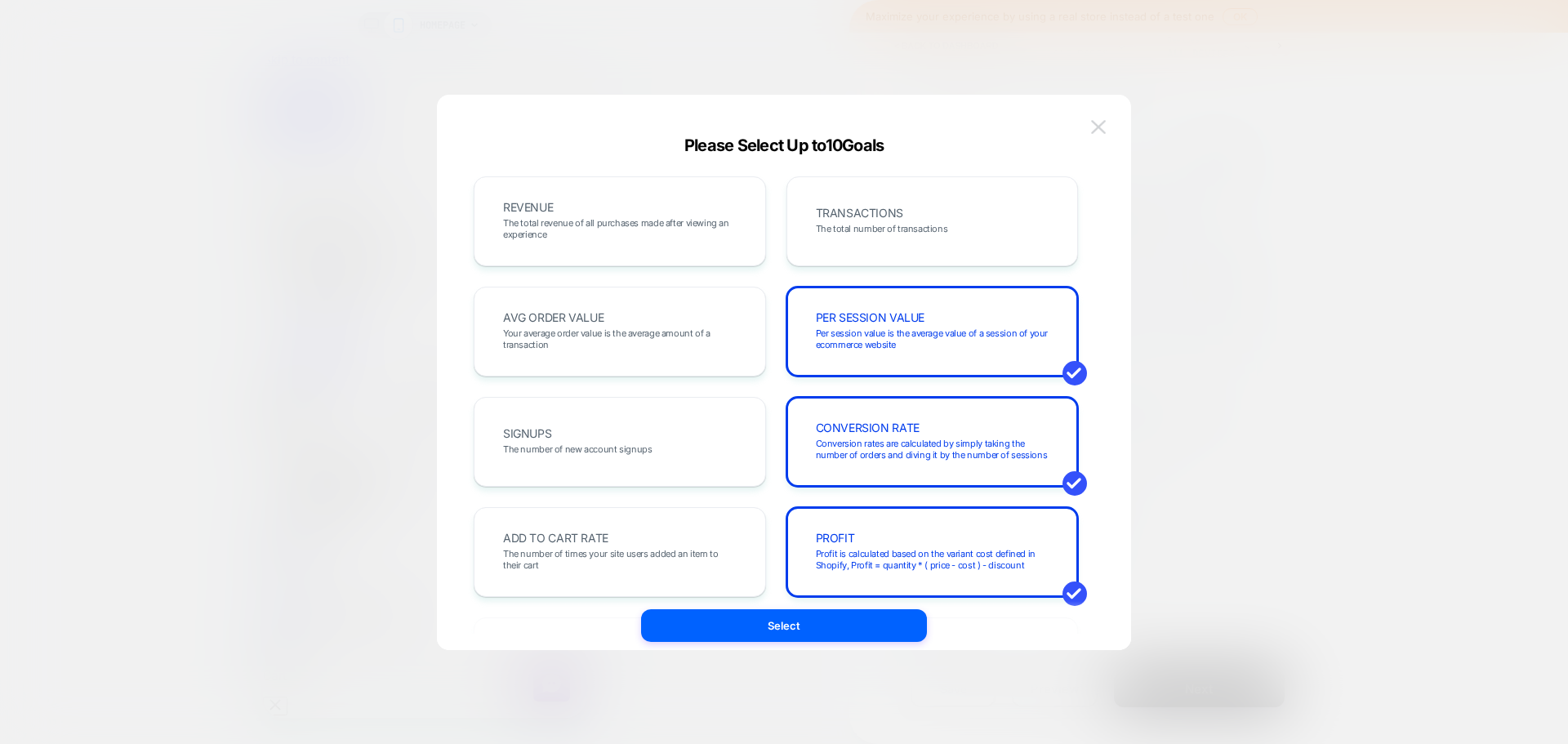
click at [1100, 134] on img at bounding box center [1098, 127] width 15 height 14
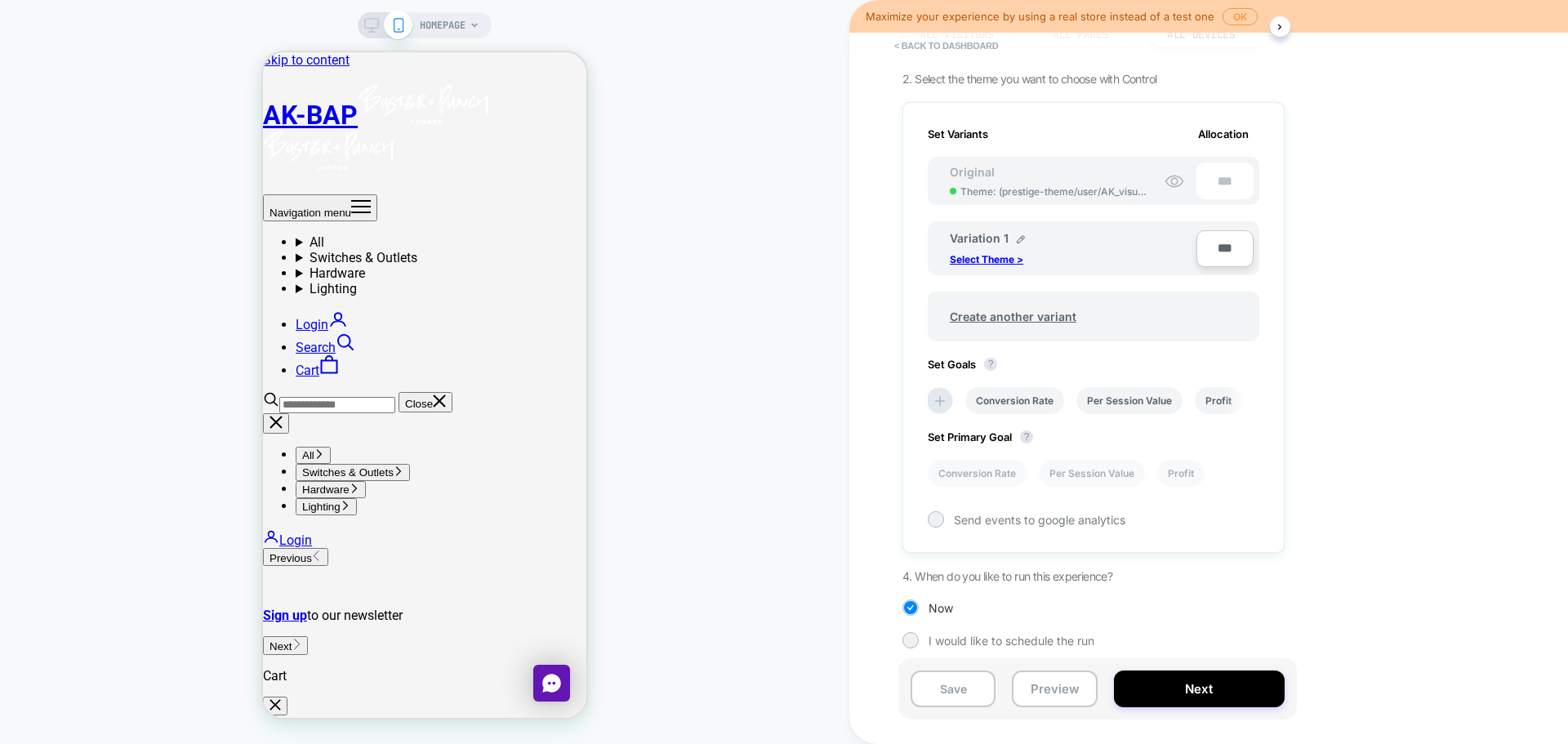
scroll to position [185, 0]
click at [1041, 640] on span "I would like to schedule the run" at bounding box center [1011, 638] width 166 height 14
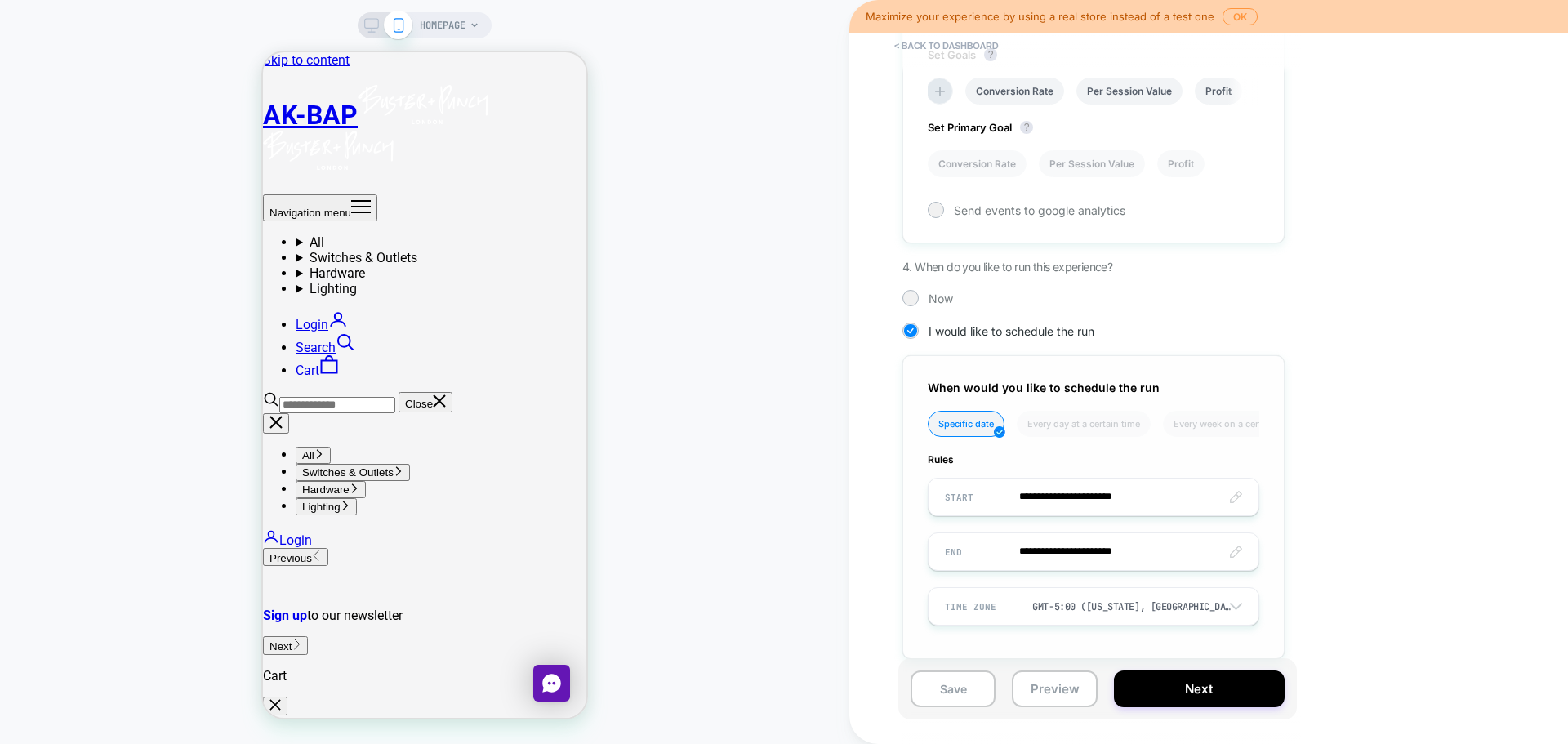
scroll to position [505, 0]
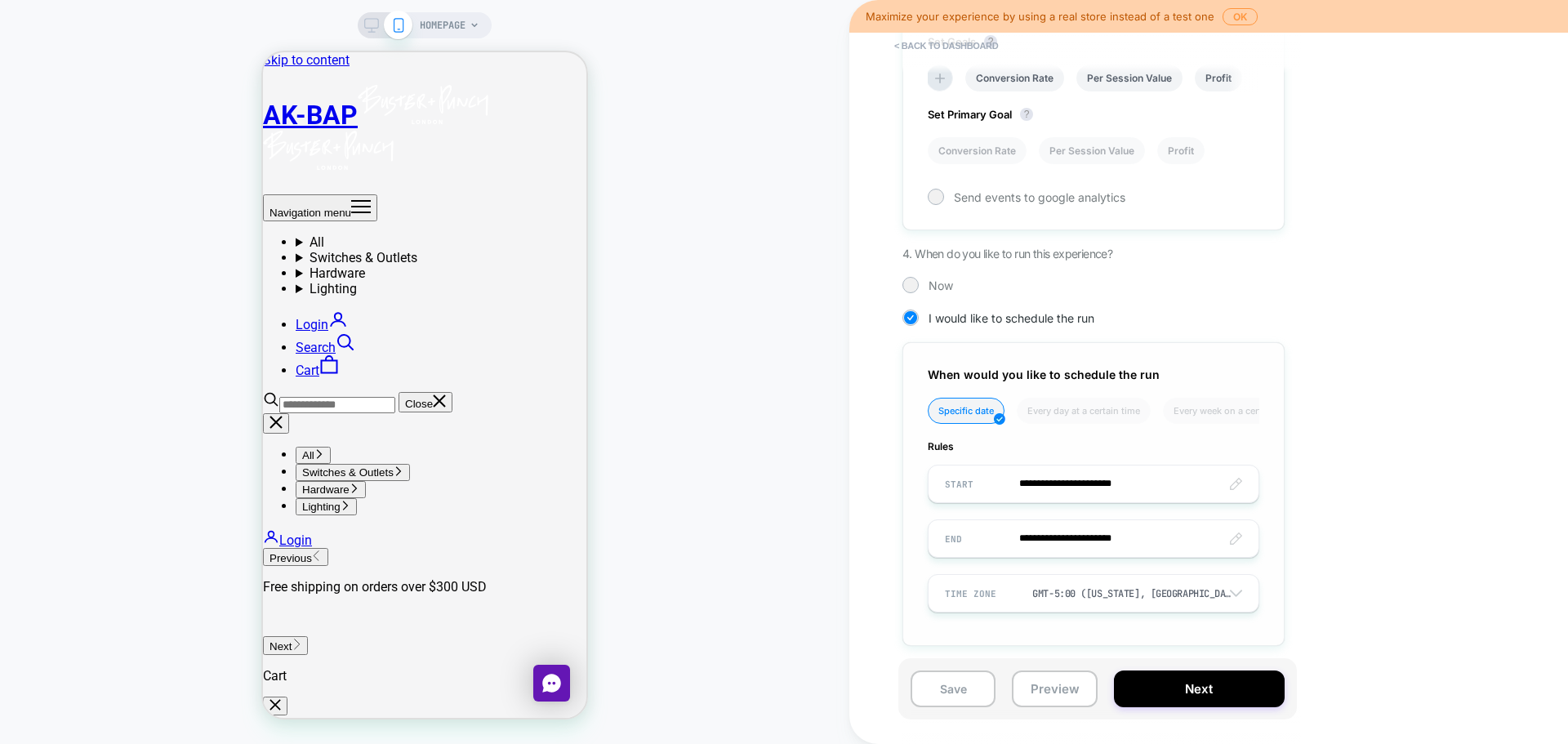
click at [1107, 414] on li "Every day at a certain time" at bounding box center [1084, 410] width 134 height 26
click at [997, 413] on img at bounding box center [999, 418] width 11 height 11
click at [1164, 483] on input "**********" at bounding box center [1093, 483] width 330 height 39
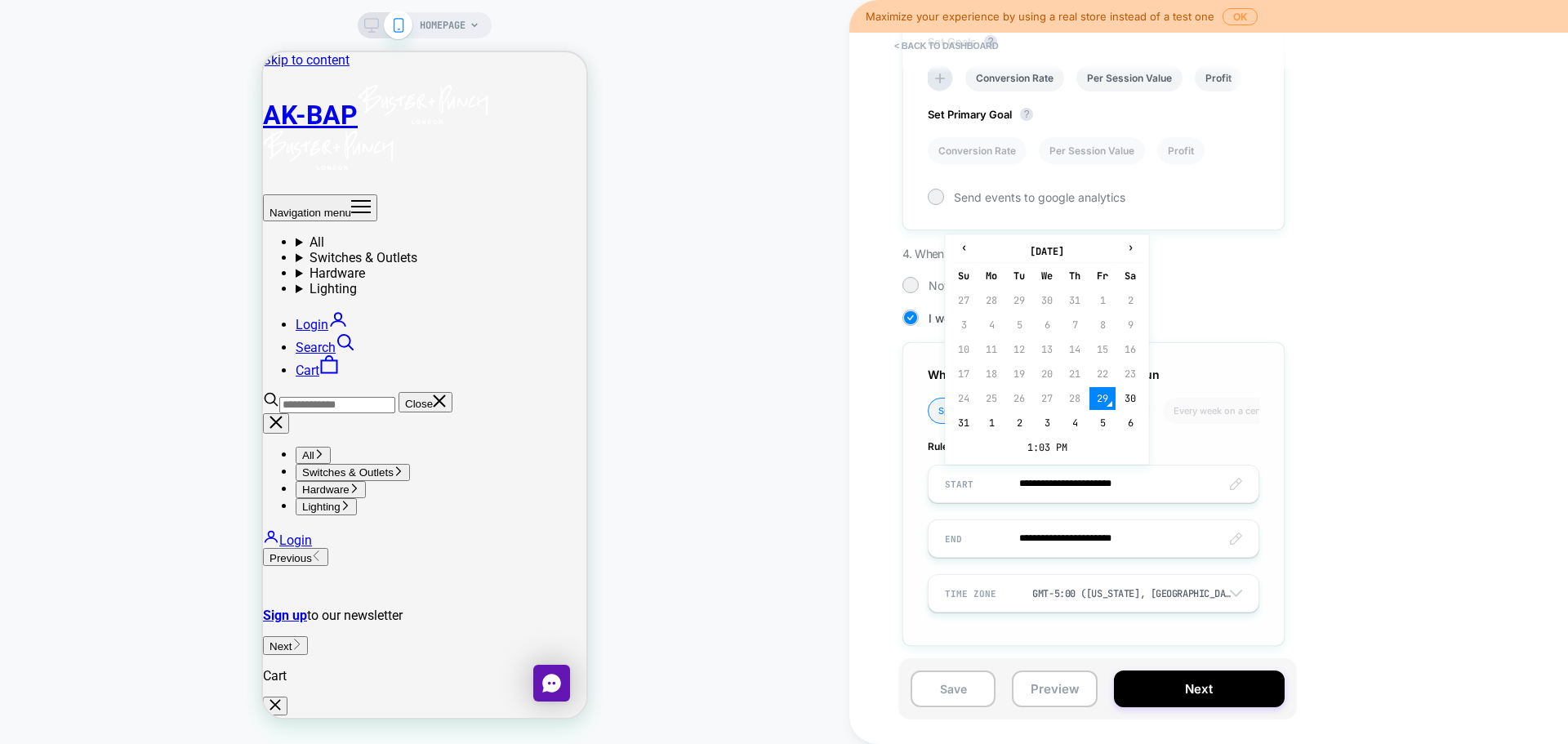
click at [1188, 442] on span "Rules" at bounding box center [1093, 446] width 331 height 12
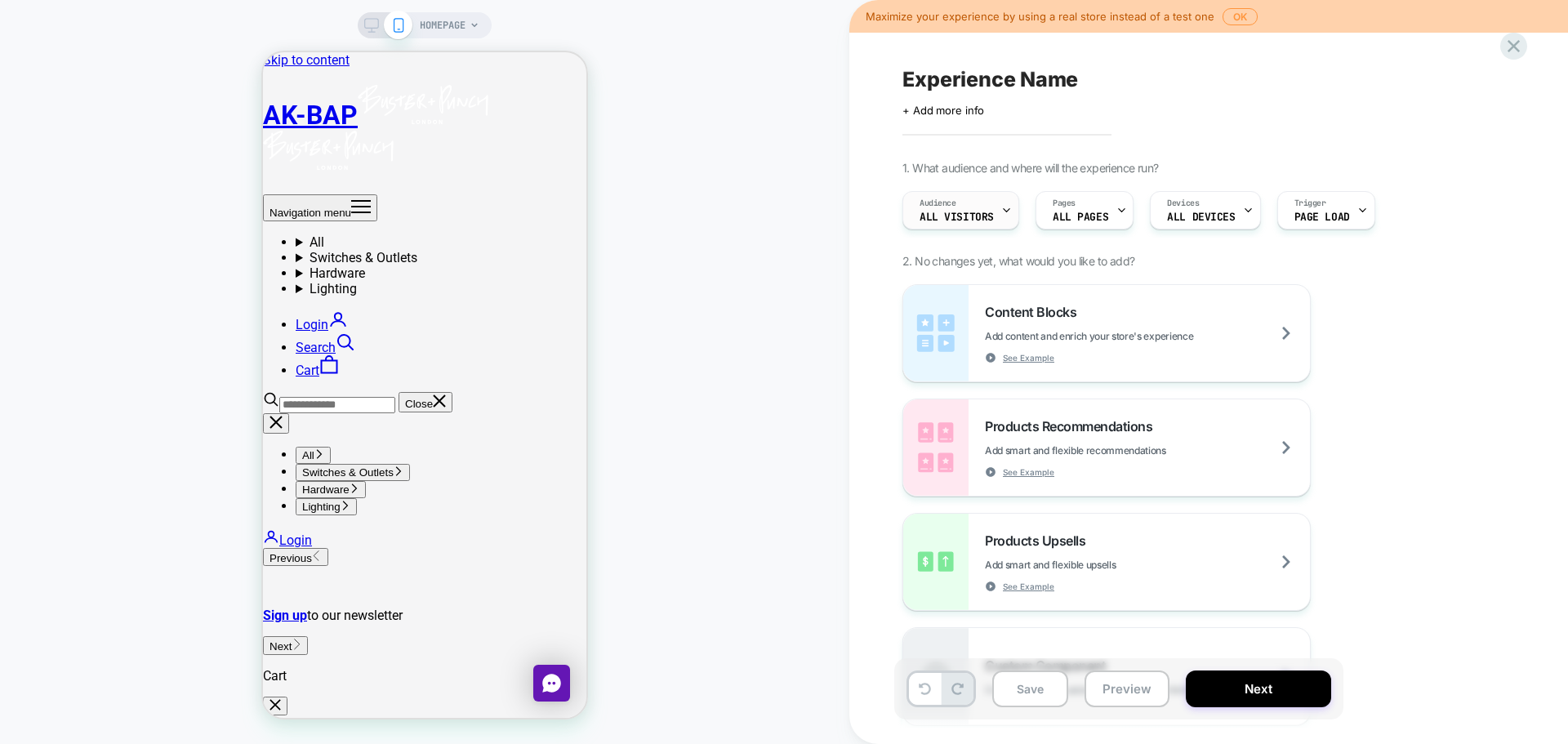
click at [976, 201] on div "Audience All Visitors" at bounding box center [957, 210] width 107 height 37
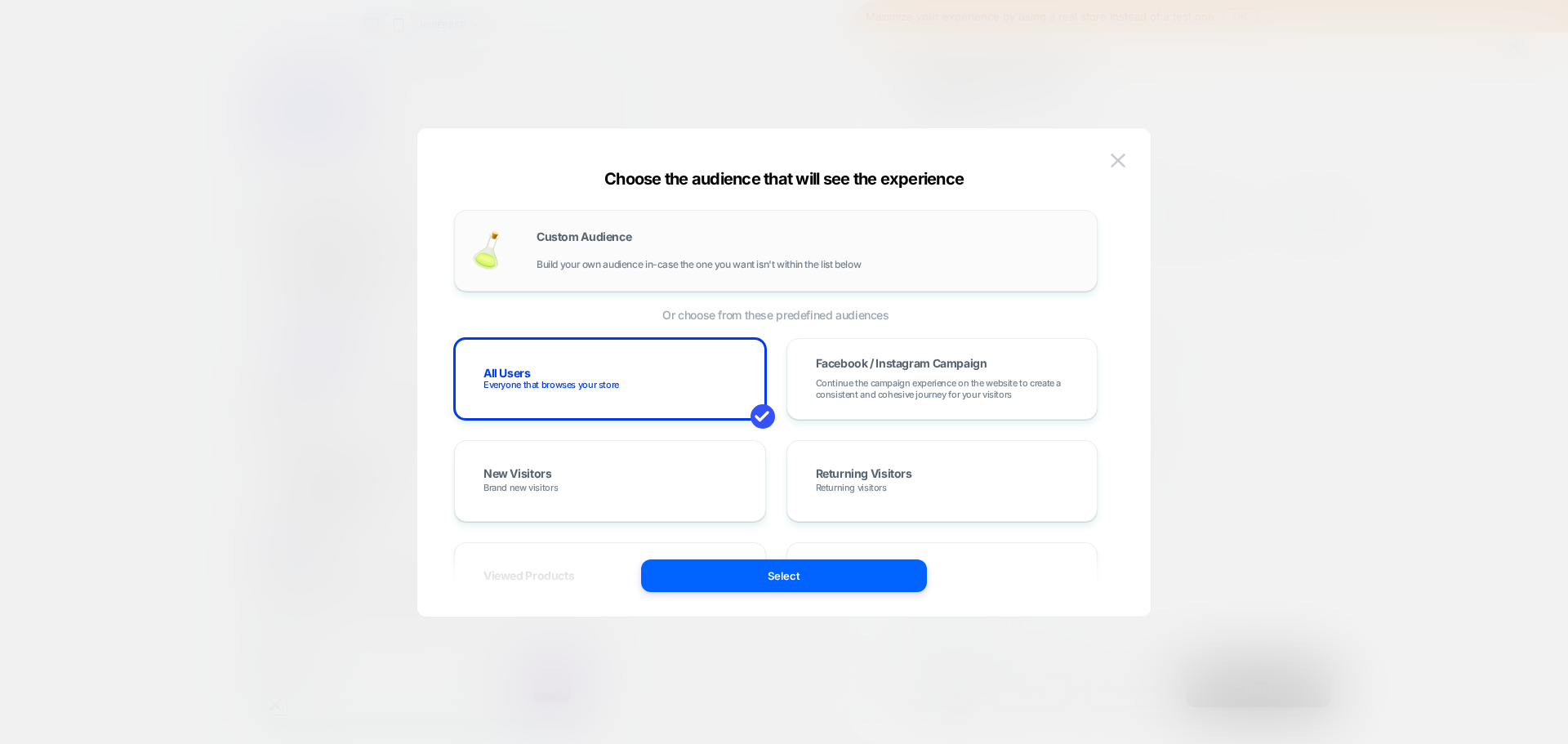
click at [684, 219] on div "Custom Audience Build your own audience in-case the one you want isn't within t…" at bounding box center [776, 250] width 644 height 82
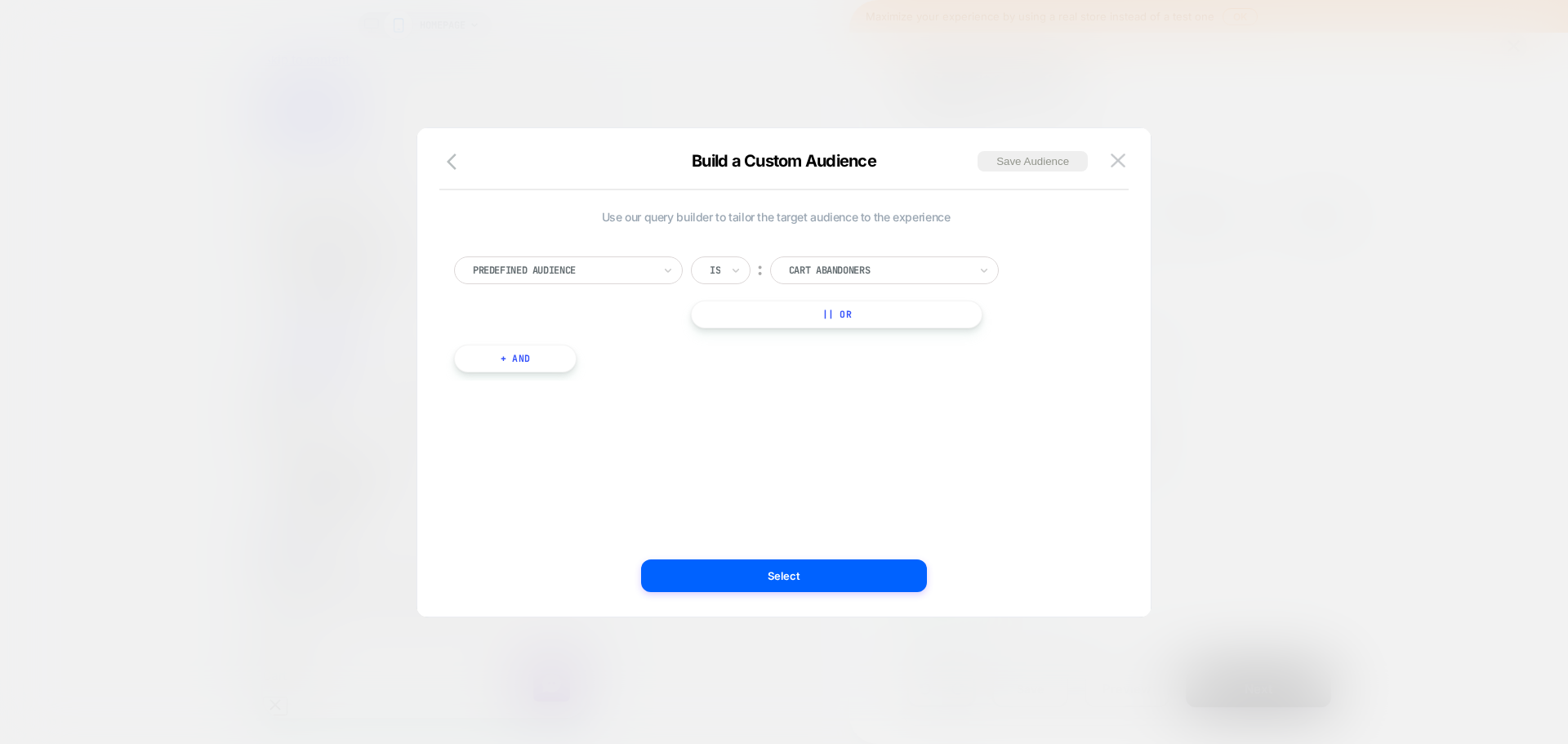
click at [660, 265] on div "Predefined Audience" at bounding box center [569, 270] width 229 height 28
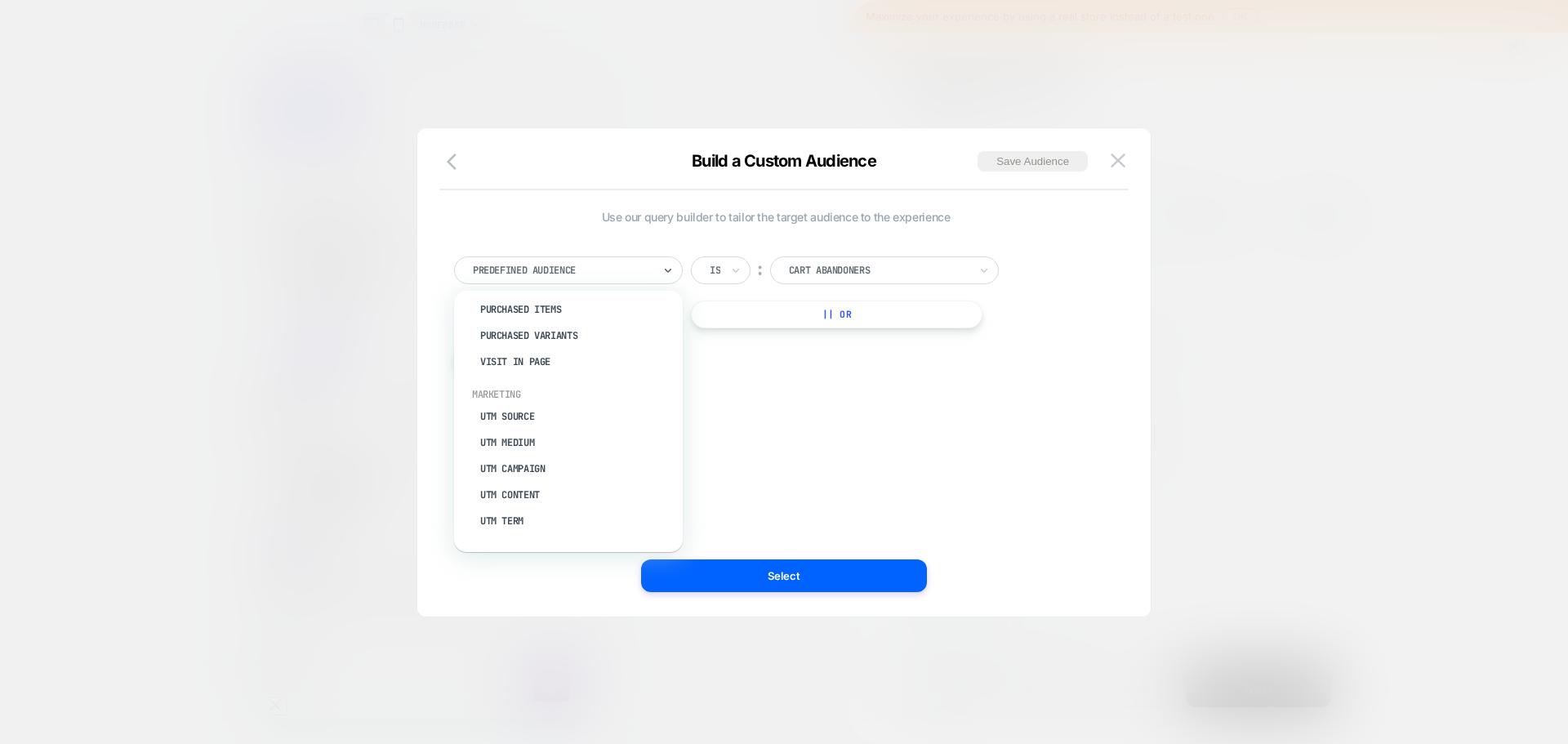
scroll to position [653, 0]
click at [1124, 163] on img at bounding box center [1118, 160] width 15 height 14
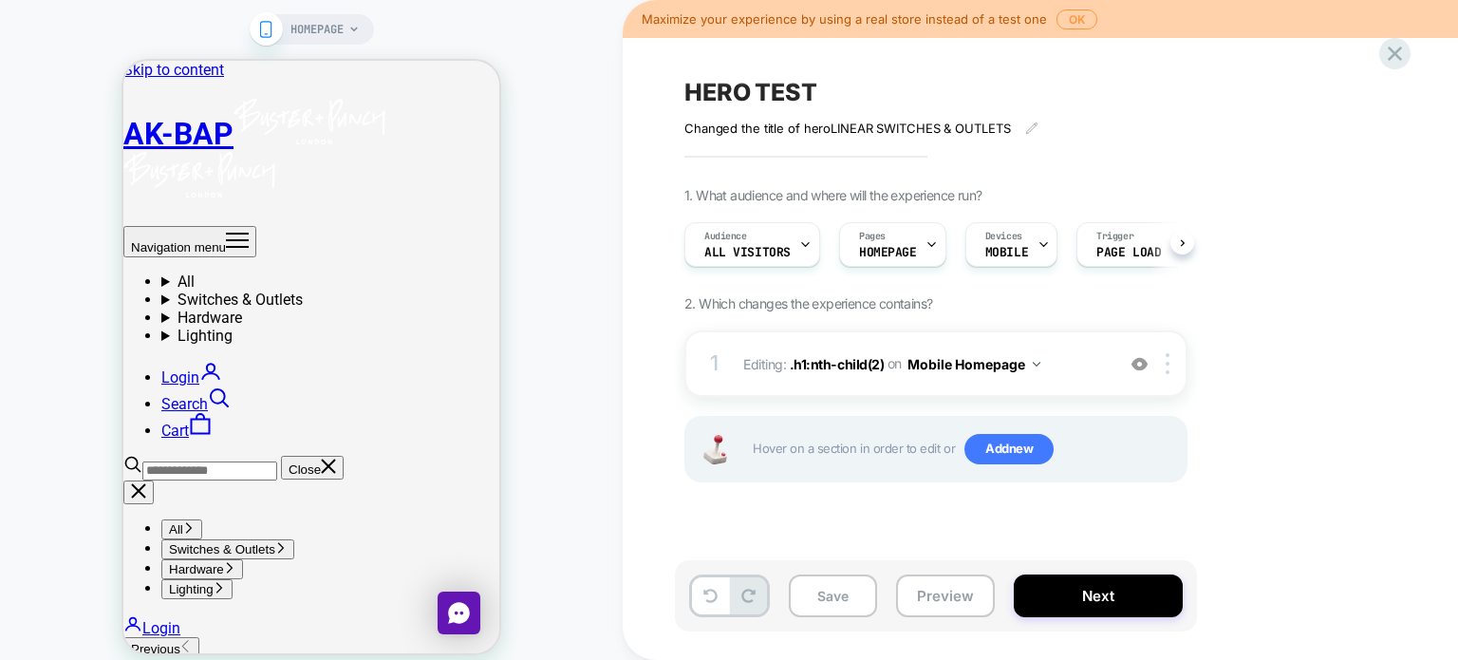
scroll to position [0, 6]
